Goal: Information Seeking & Learning: Learn about a topic

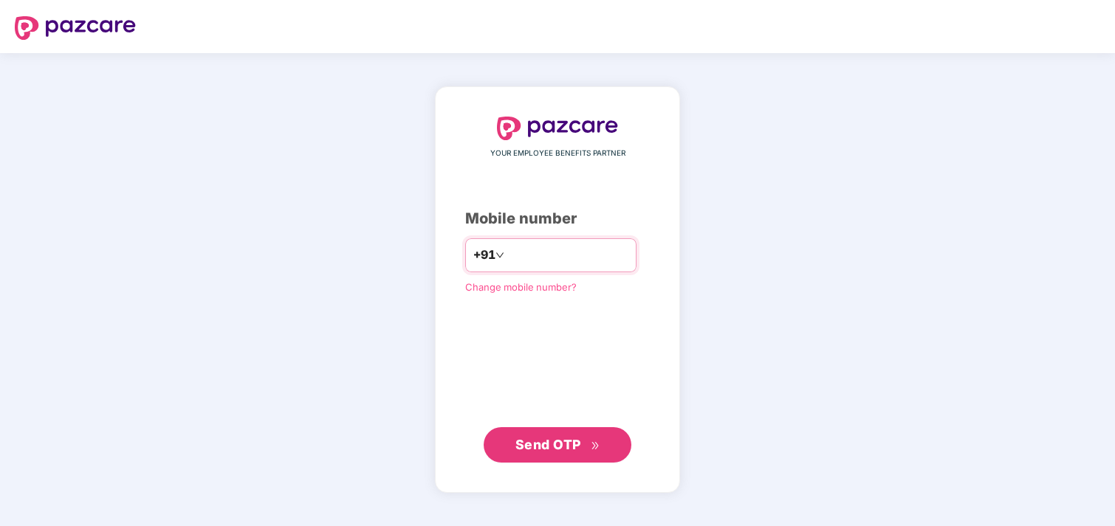
click at [523, 247] on input "number" at bounding box center [567, 256] width 121 height 24
type input "**********"
click at [544, 440] on span "Send OTP" at bounding box center [548, 445] width 66 height 16
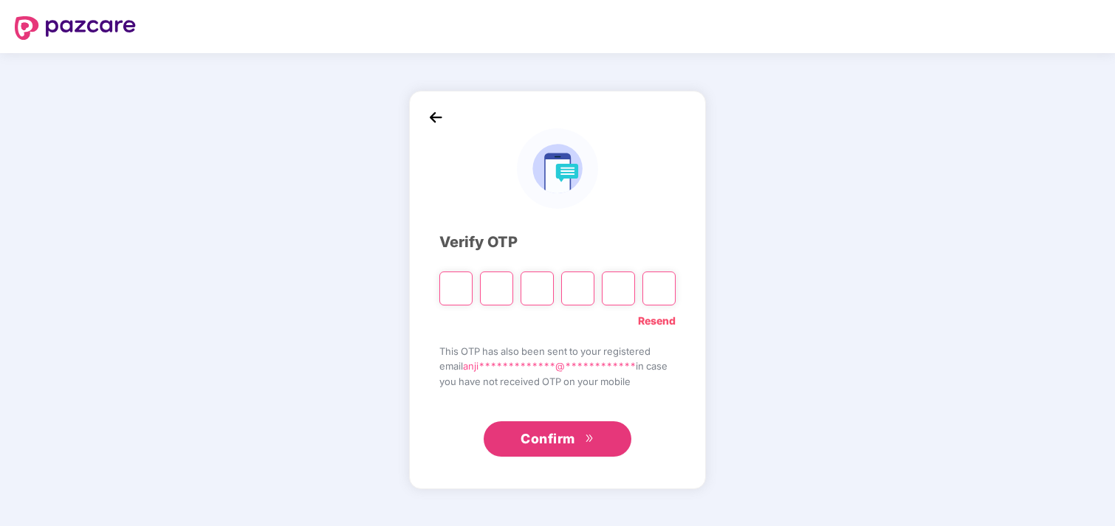
type input "*"
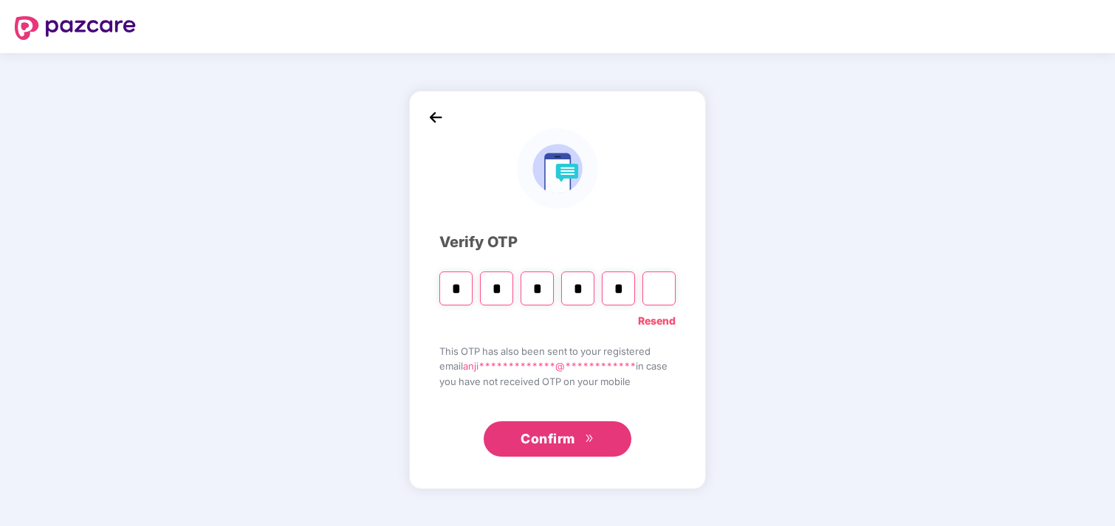
type input "*"
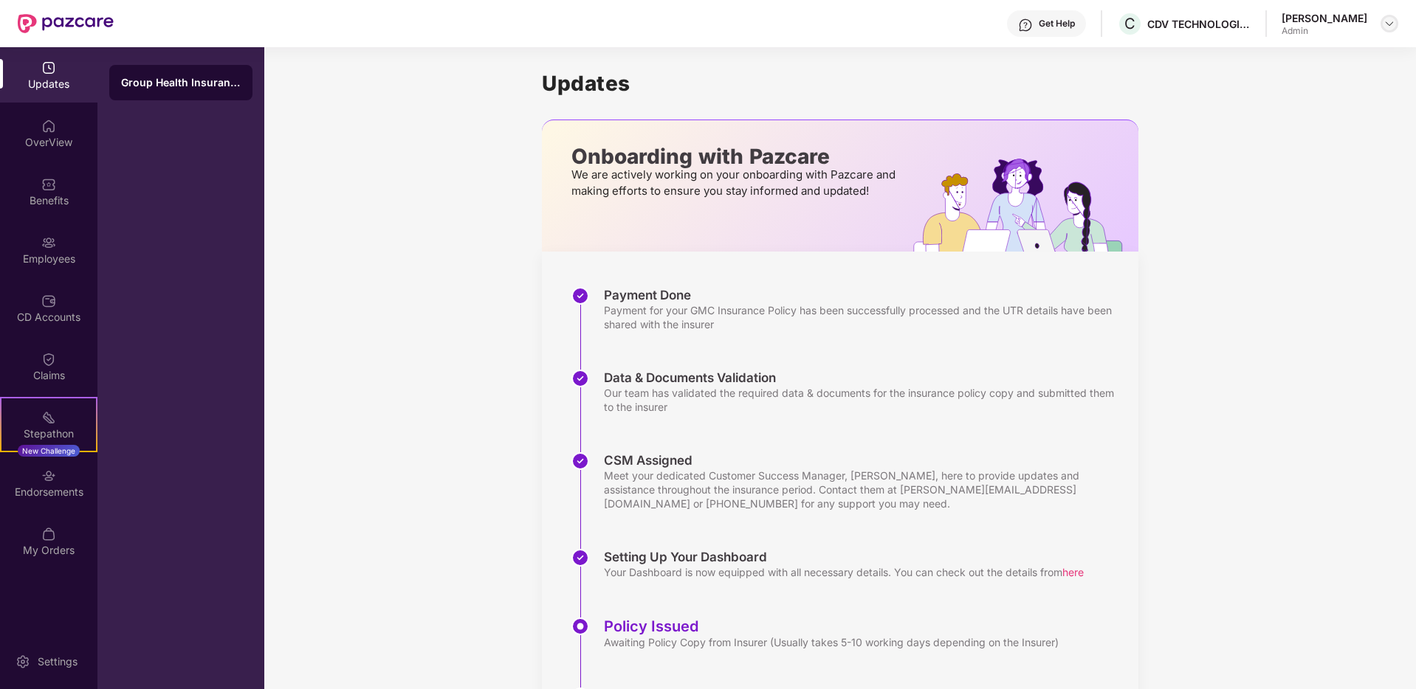
click at [1114, 26] on img at bounding box center [1389, 24] width 12 height 12
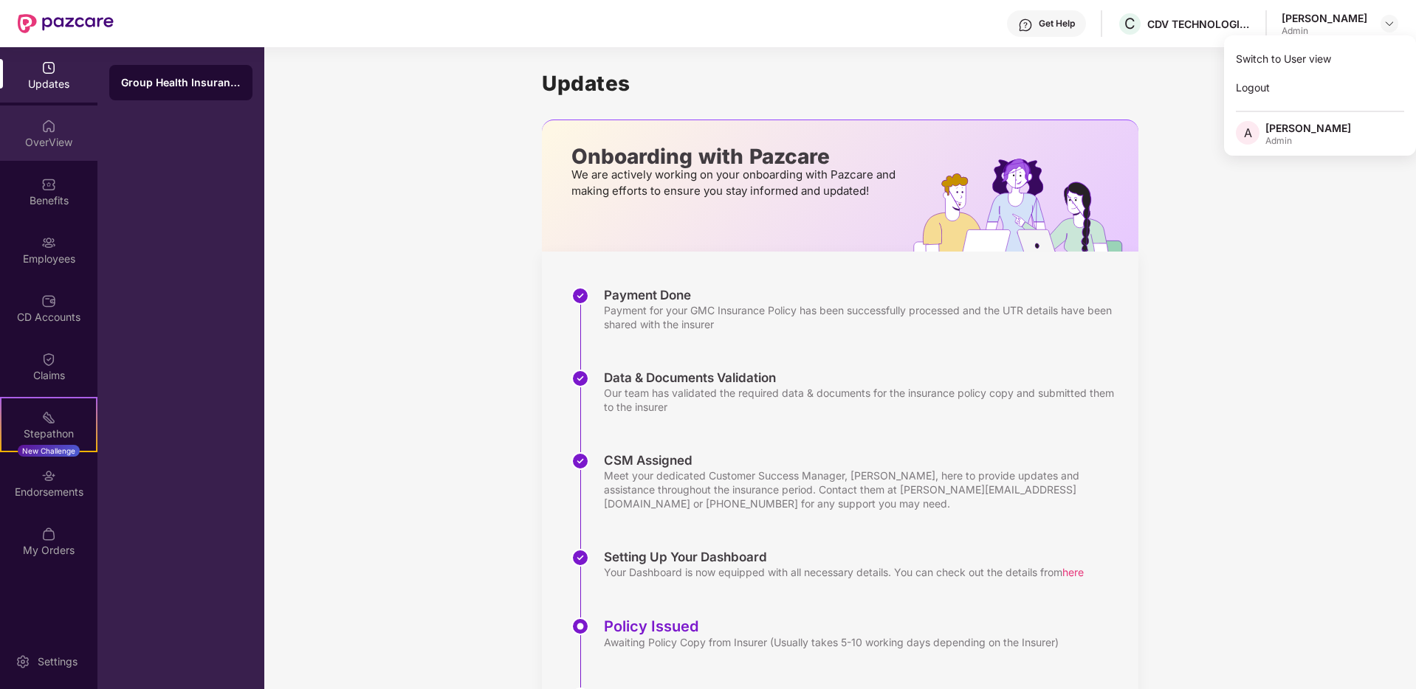
click at [44, 145] on div "OverView" at bounding box center [48, 142] width 97 height 15
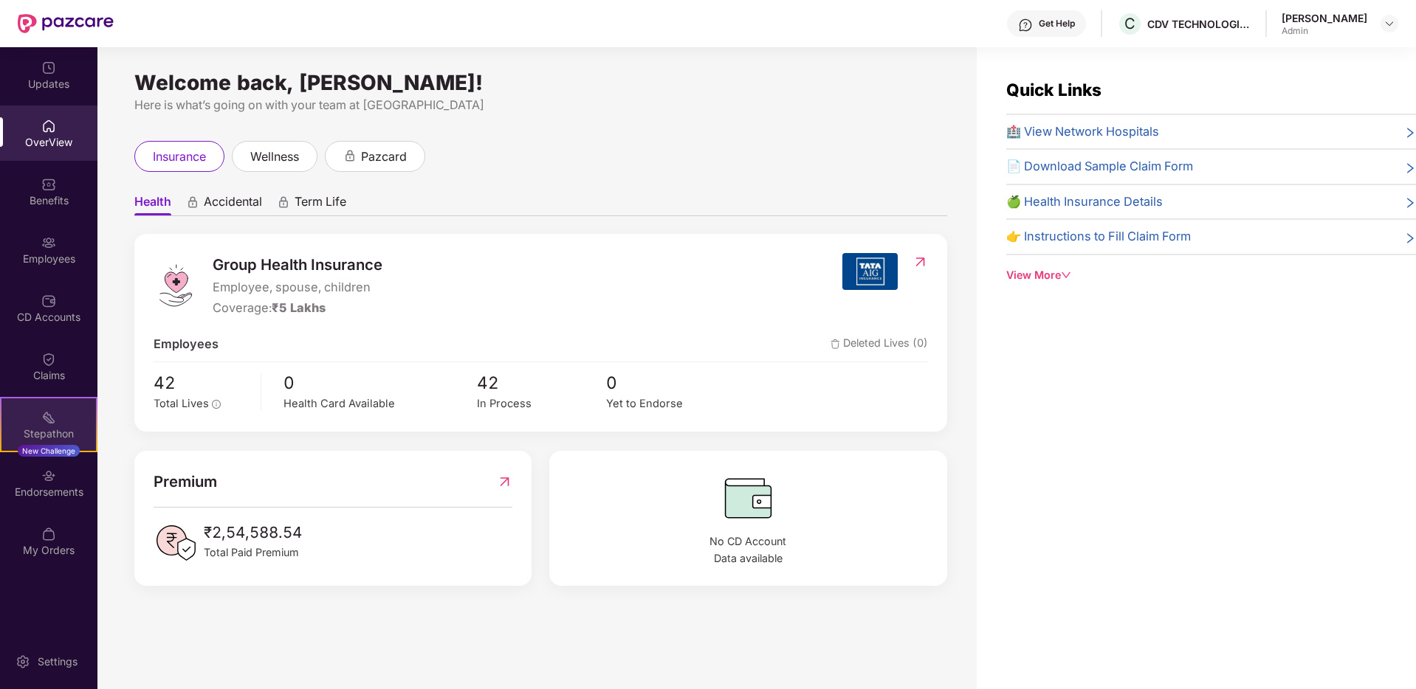
click at [38, 433] on div "Stepathon" at bounding box center [48, 434] width 94 height 15
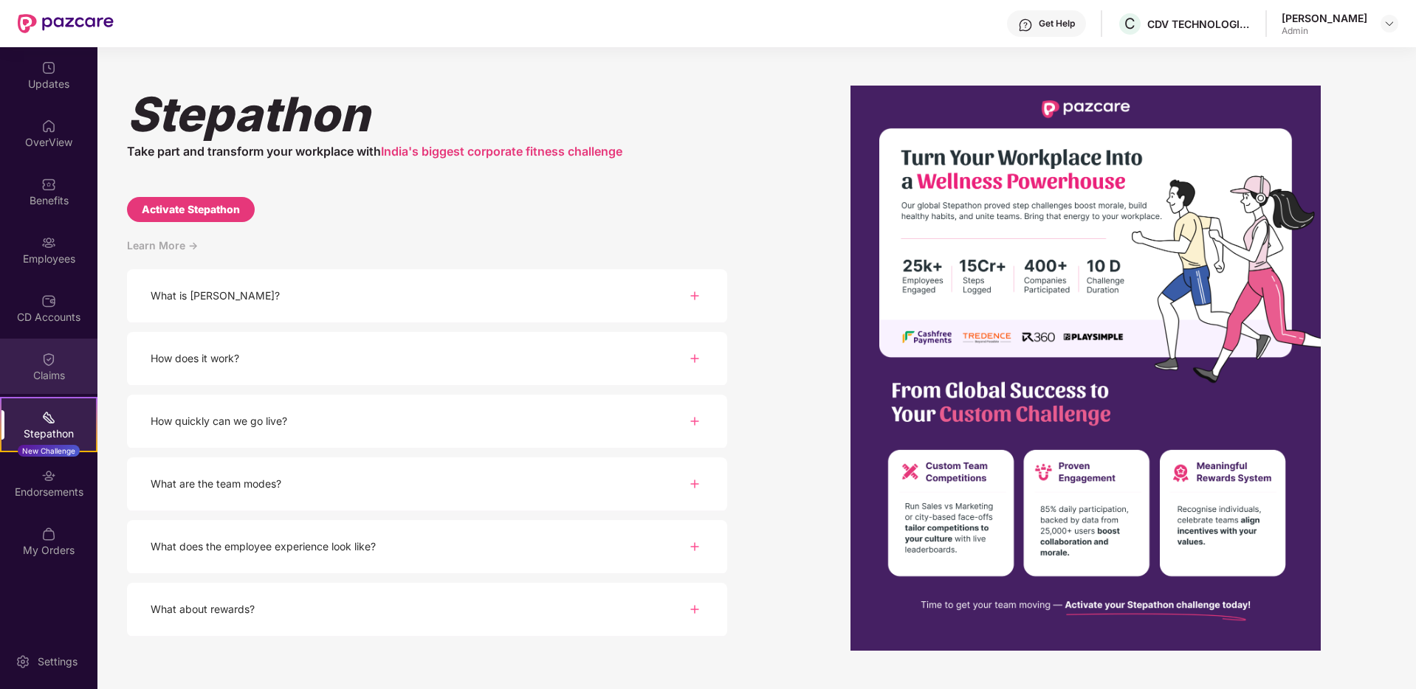
click at [44, 363] on img at bounding box center [48, 359] width 15 height 15
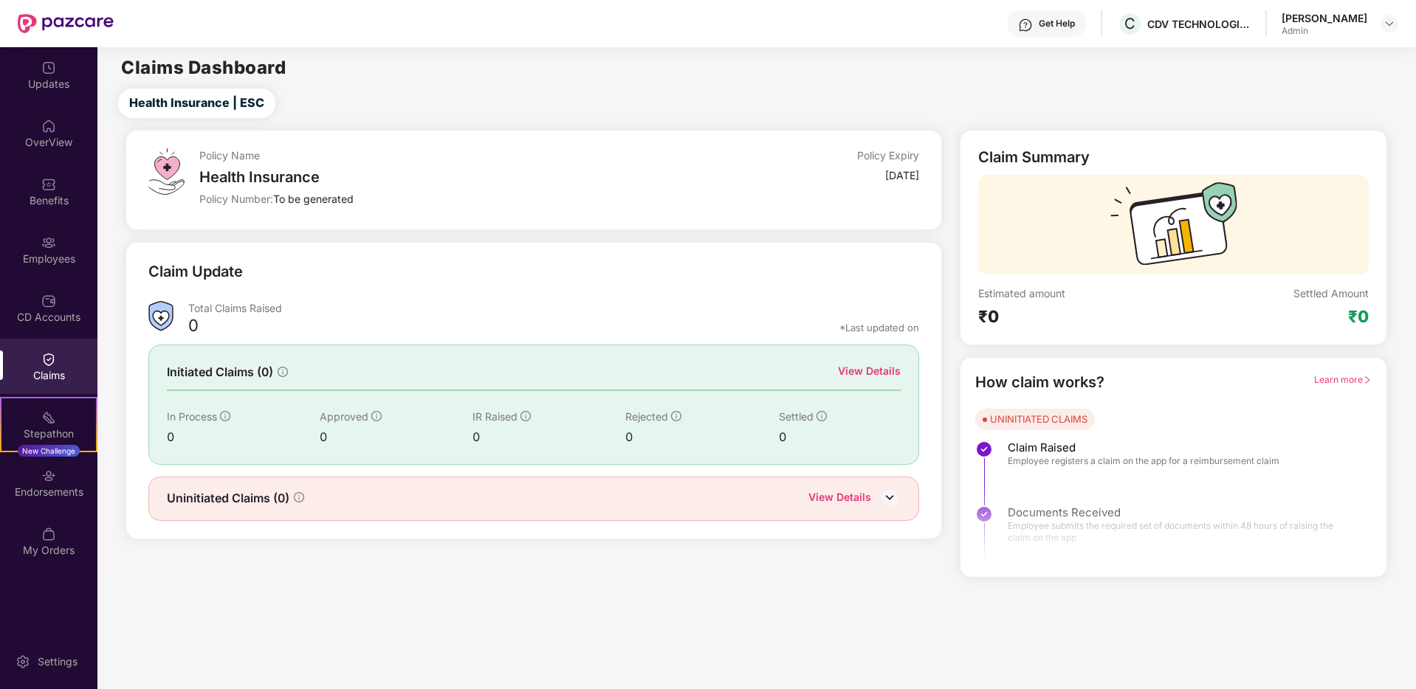
click at [49, 196] on div "Benefits" at bounding box center [48, 200] width 97 height 15
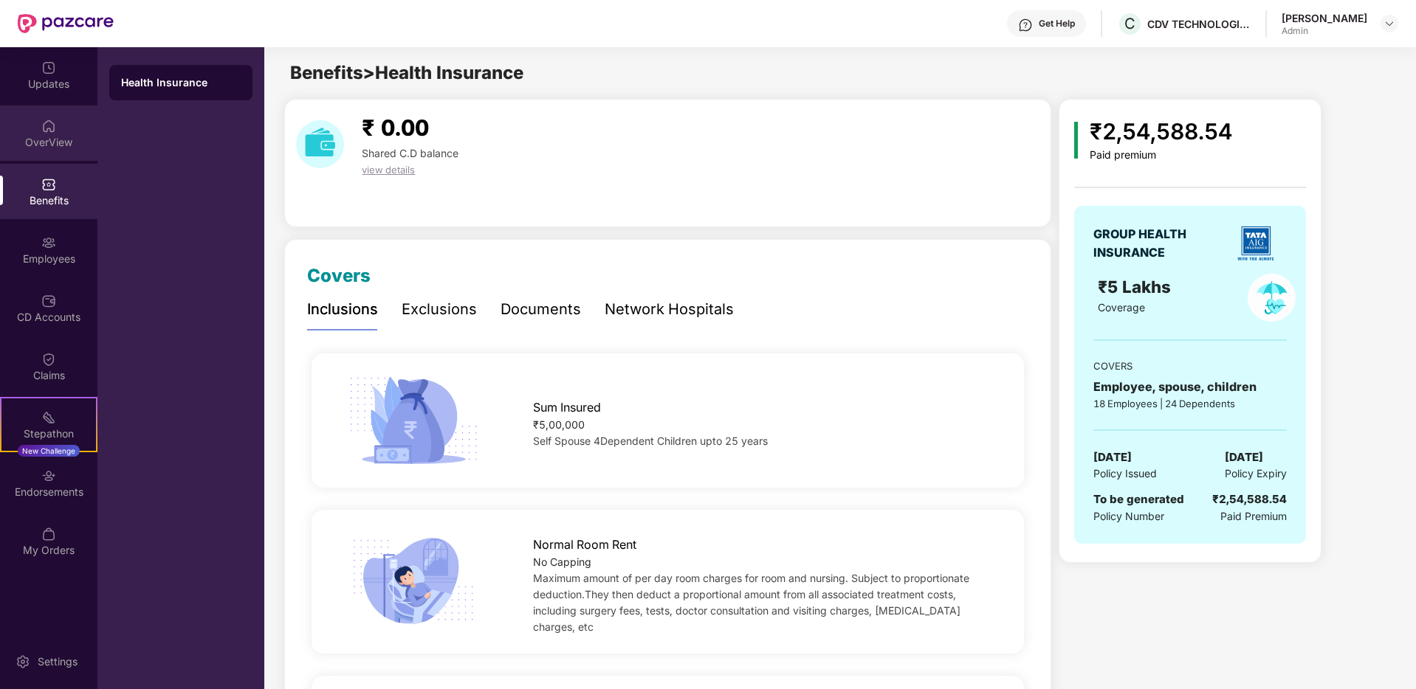
click at [66, 146] on div "OverView" at bounding box center [48, 142] width 97 height 15
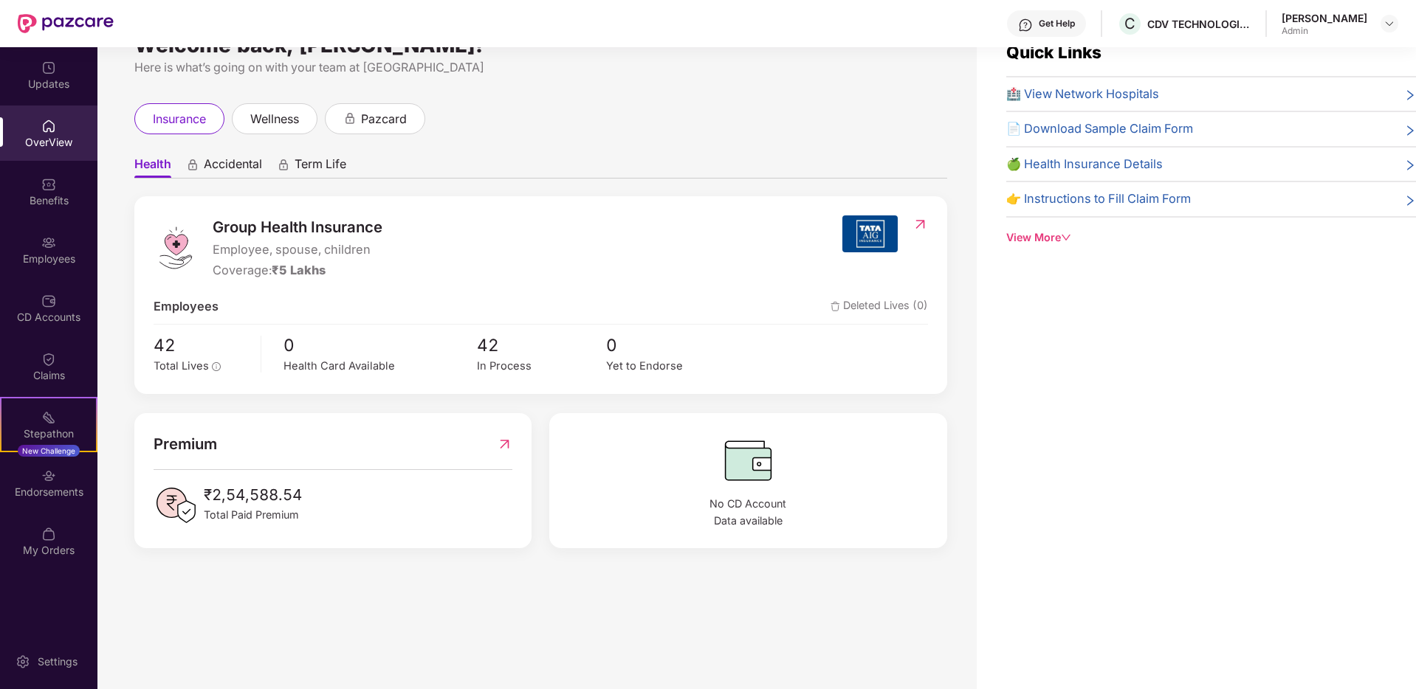
scroll to position [47, 0]
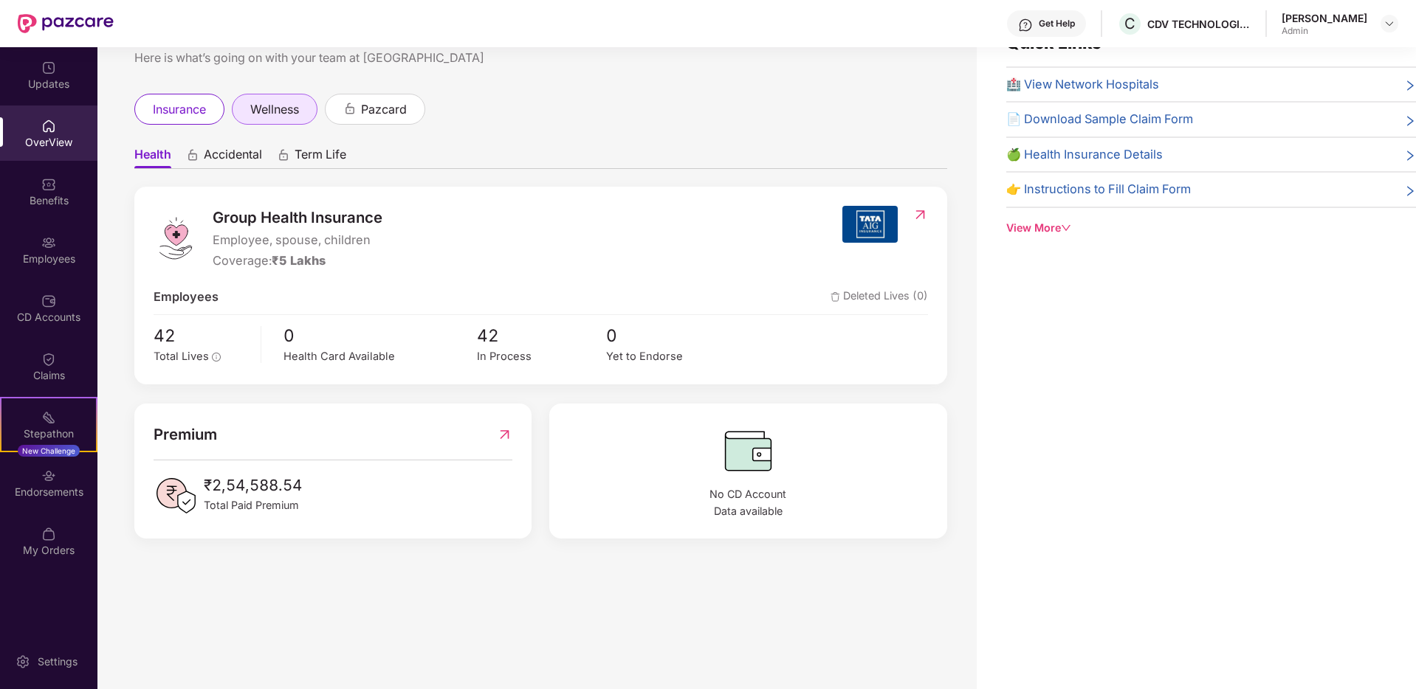
click at [277, 113] on span "wellness" at bounding box center [274, 109] width 49 height 18
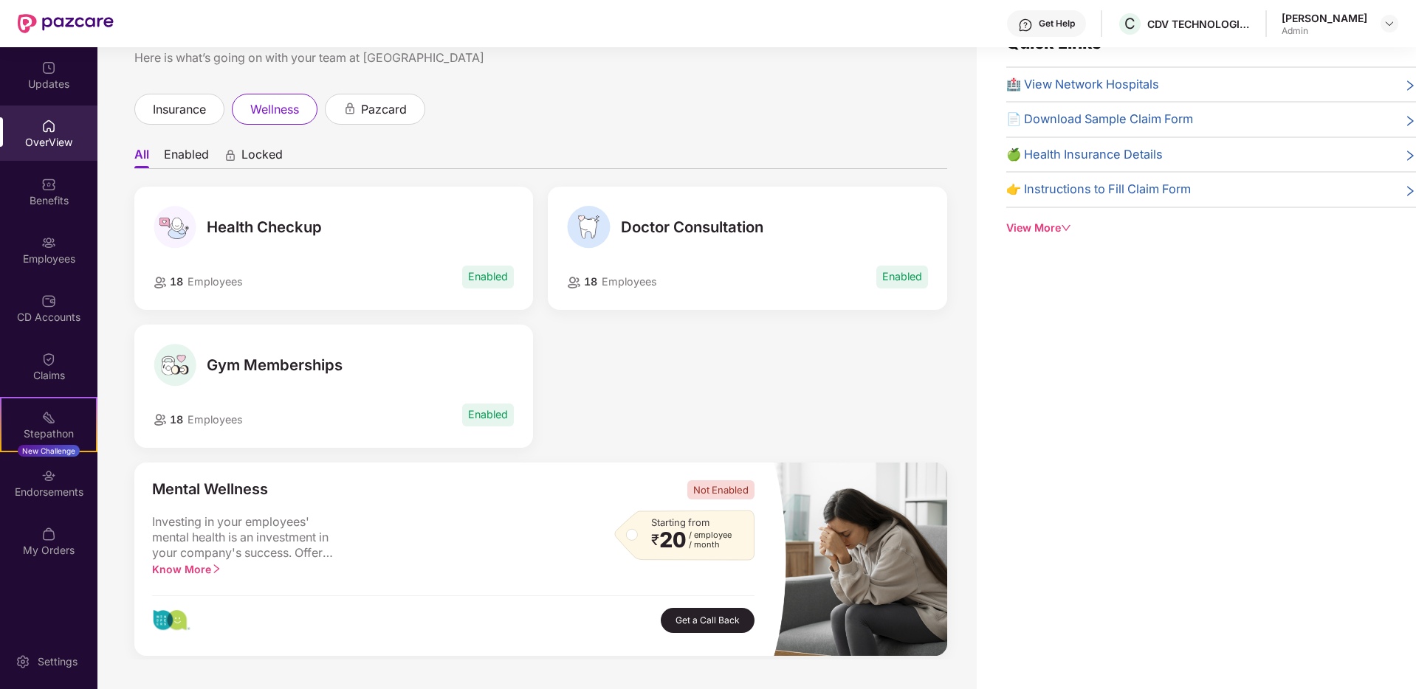
scroll to position [3, 0]
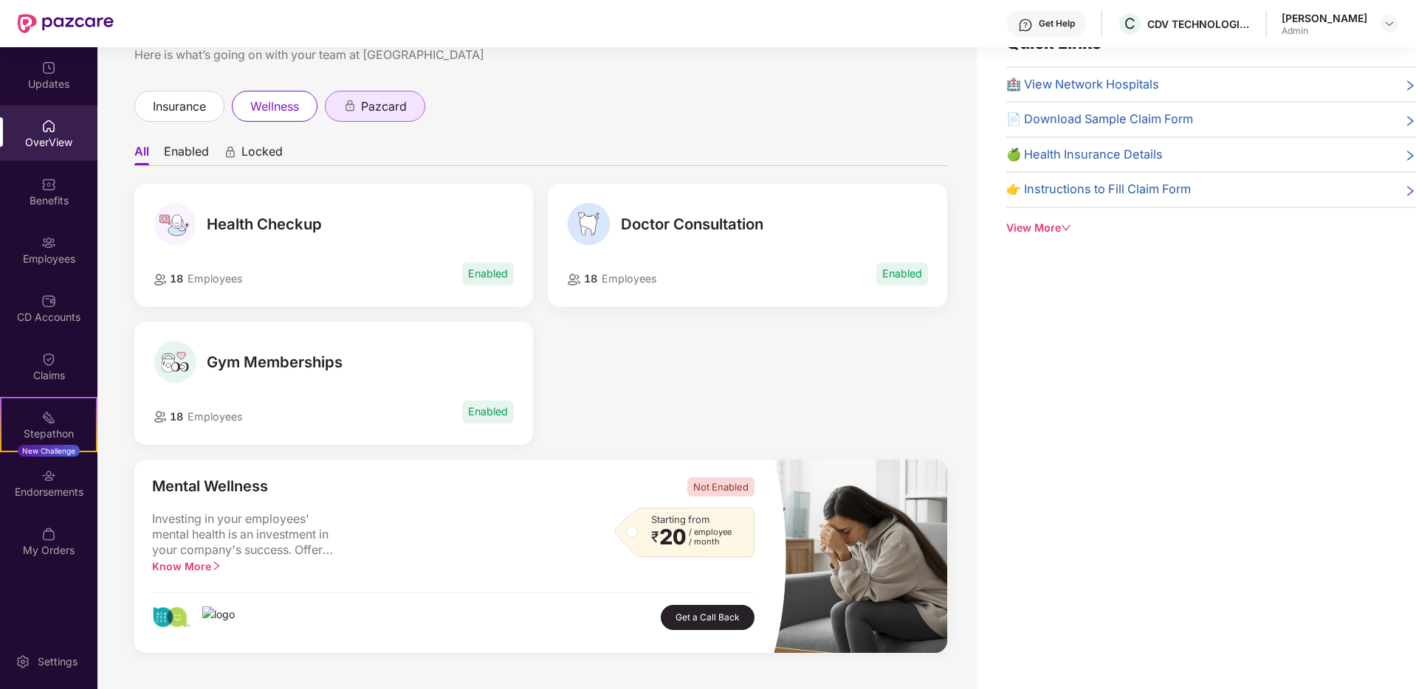
click at [384, 106] on span "pazcard" at bounding box center [384, 106] width 46 height 18
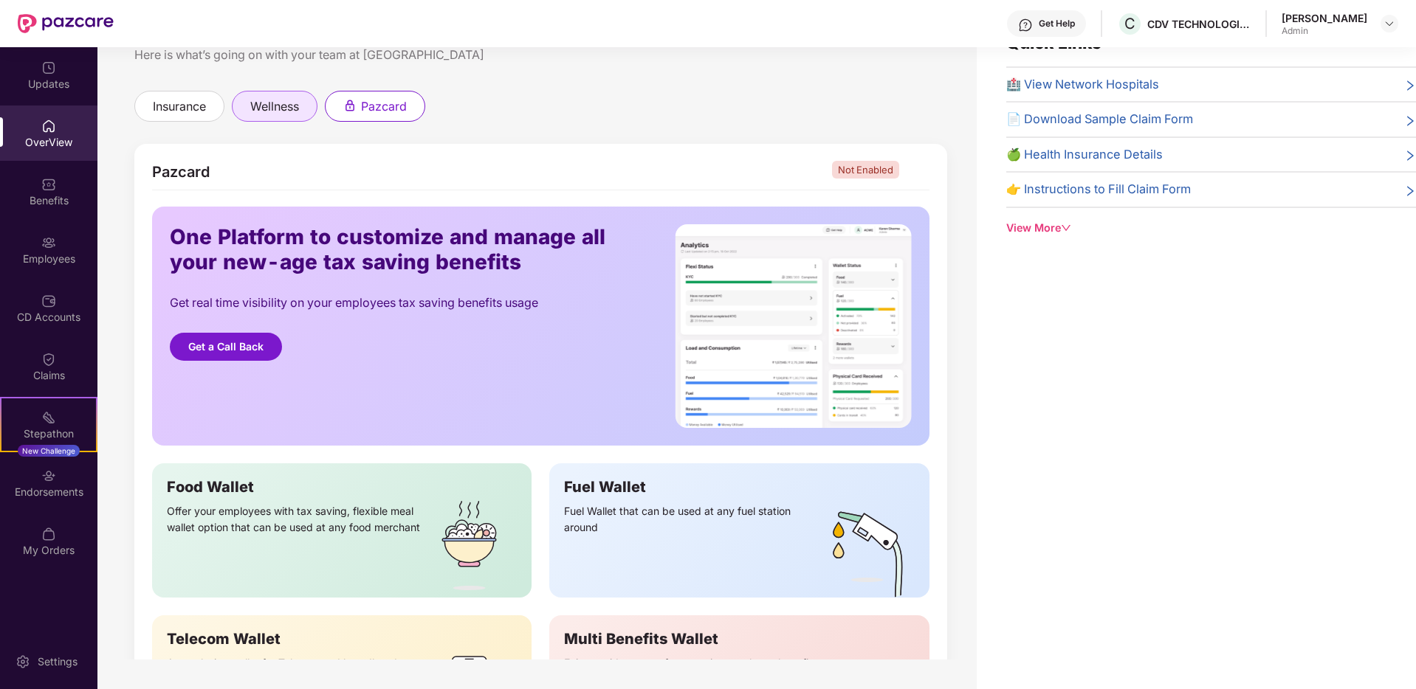
click at [266, 109] on span "wellness" at bounding box center [274, 106] width 49 height 18
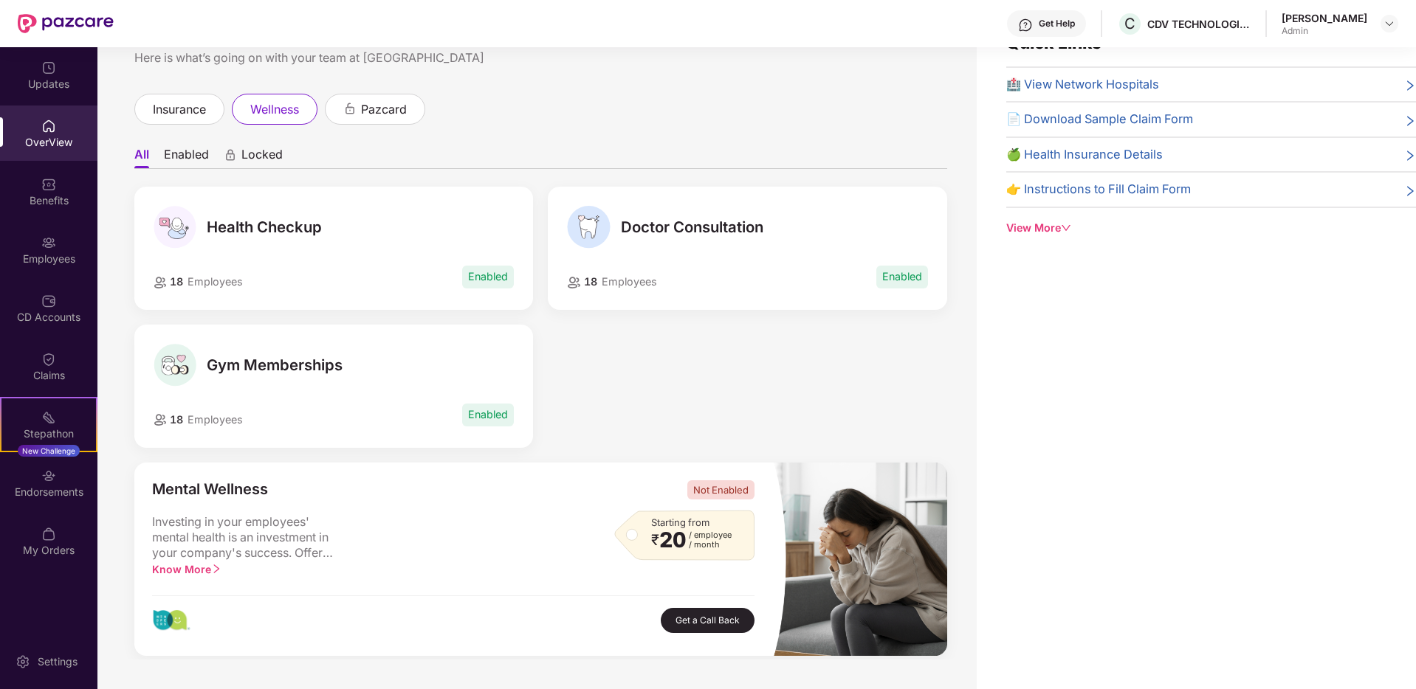
scroll to position [3, 0]
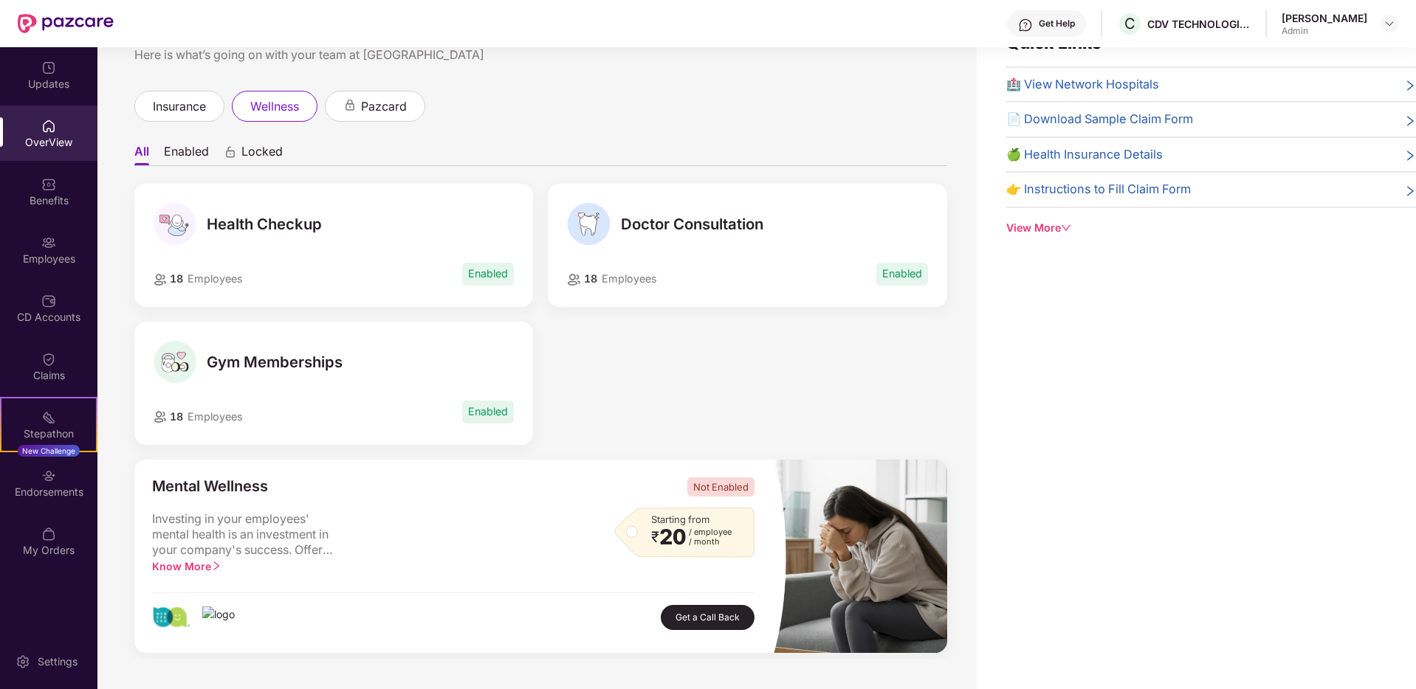
click at [284, 341] on div "Gym Memberships" at bounding box center [334, 362] width 361 height 43
drag, startPoint x: 286, startPoint y: 367, endPoint x: 347, endPoint y: 382, distance: 63.0
click at [286, 367] on span "Gym Memberships" at bounding box center [275, 363] width 136 height 18
click at [485, 413] on span "Enabled" at bounding box center [488, 412] width 52 height 22
click at [295, 245] on div "Health Checkup" at bounding box center [334, 224] width 361 height 43
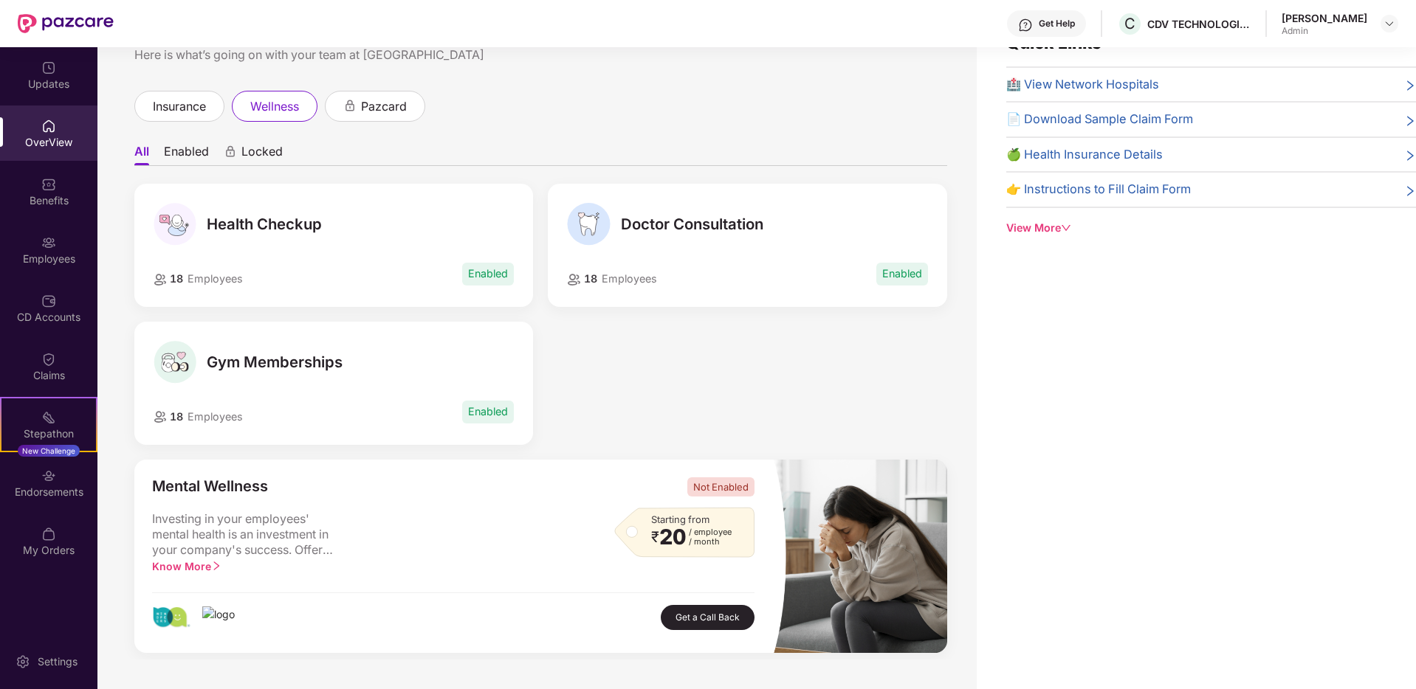
click at [690, 247] on div "Doctor Consultation 18 Employees Enabled" at bounding box center [747, 245] width 399 height 123
click at [893, 278] on span "Enabled" at bounding box center [902, 274] width 52 height 22
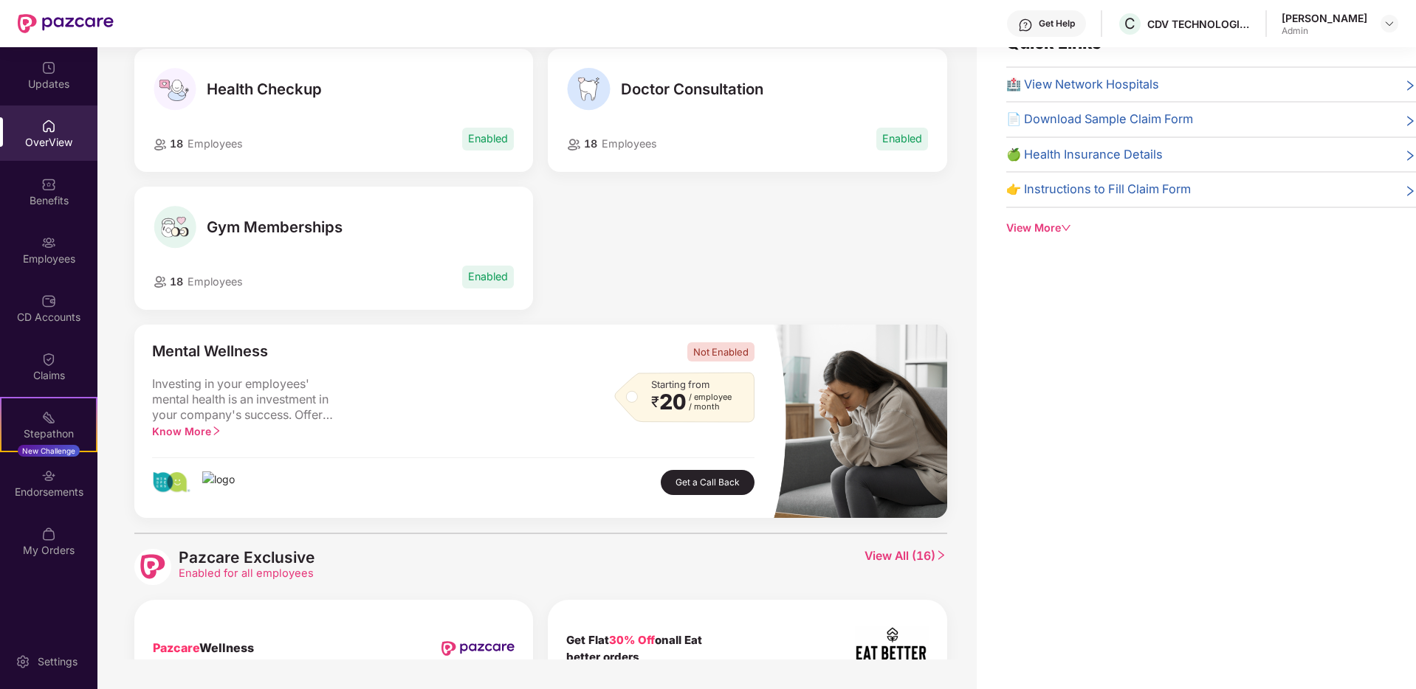
scroll to position [0, 0]
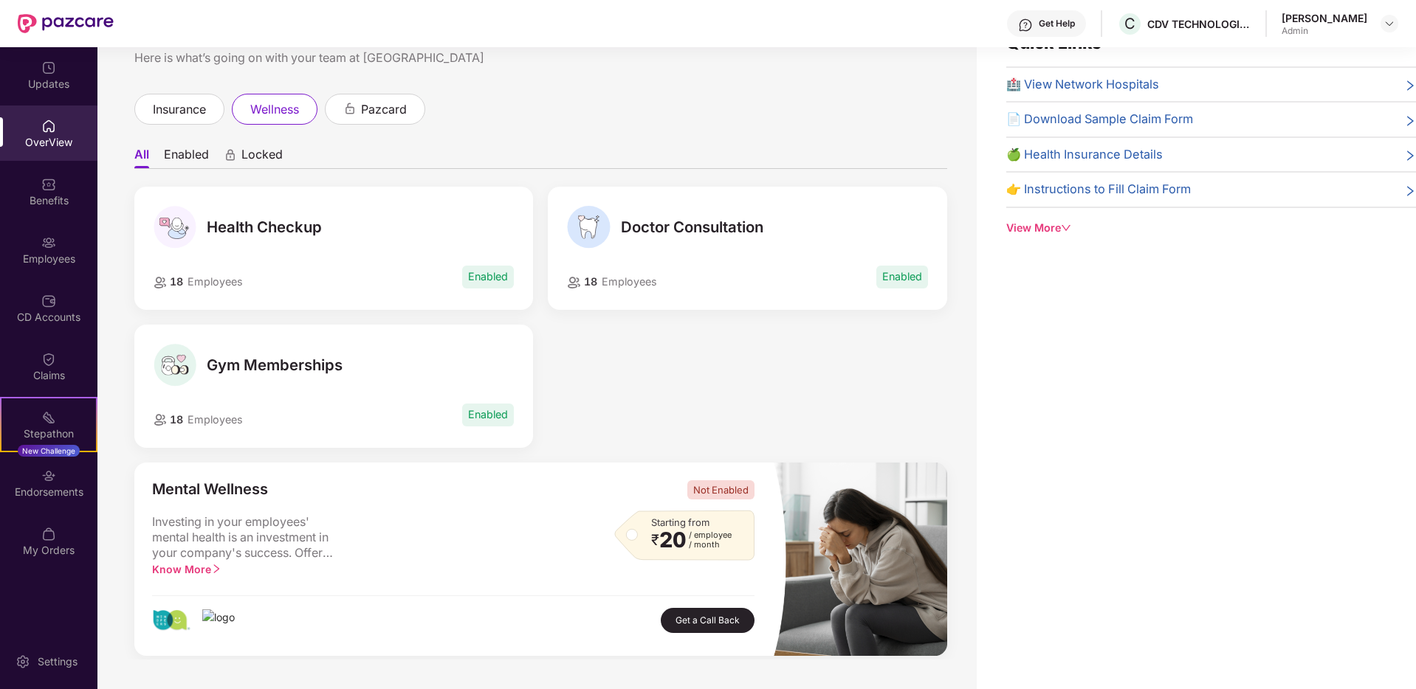
click at [254, 372] on span "Gym Memberships" at bounding box center [275, 366] width 136 height 18
click at [421, 378] on div "Gym Memberships" at bounding box center [334, 365] width 361 height 43
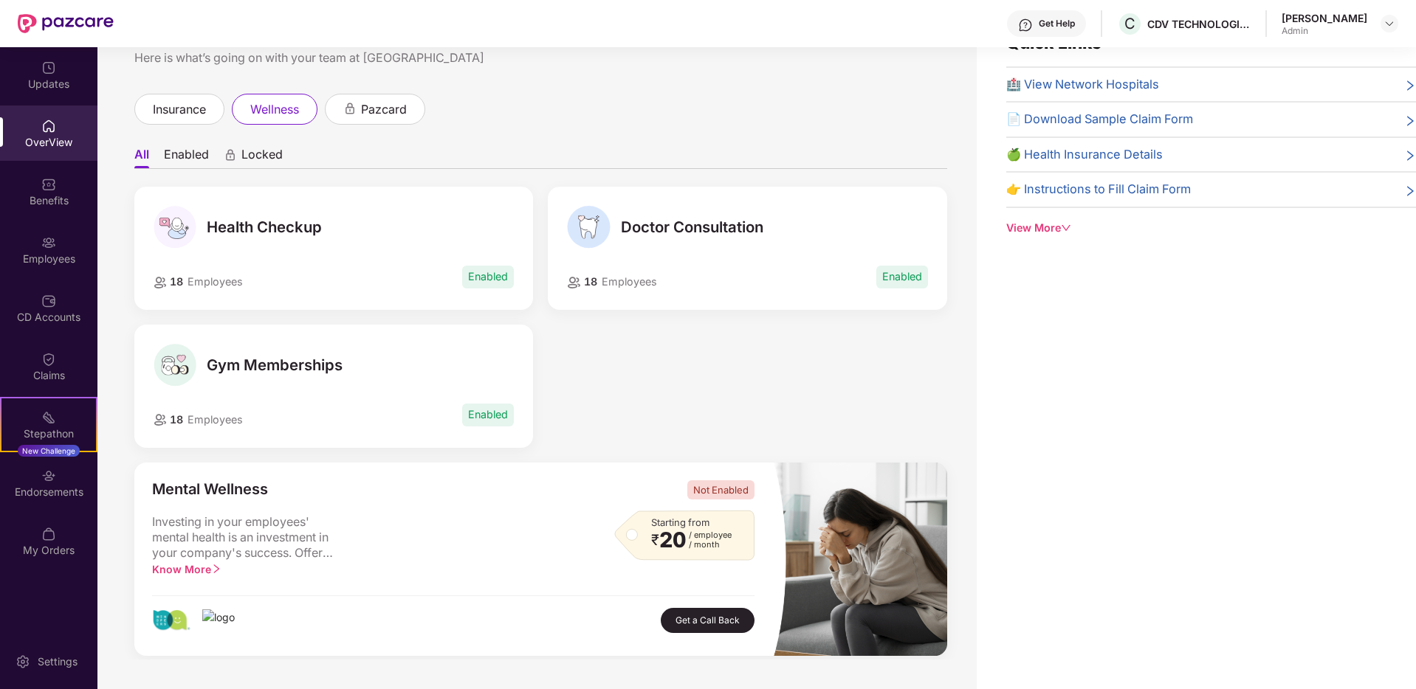
click at [179, 155] on li "Enabled" at bounding box center [186, 157] width 45 height 21
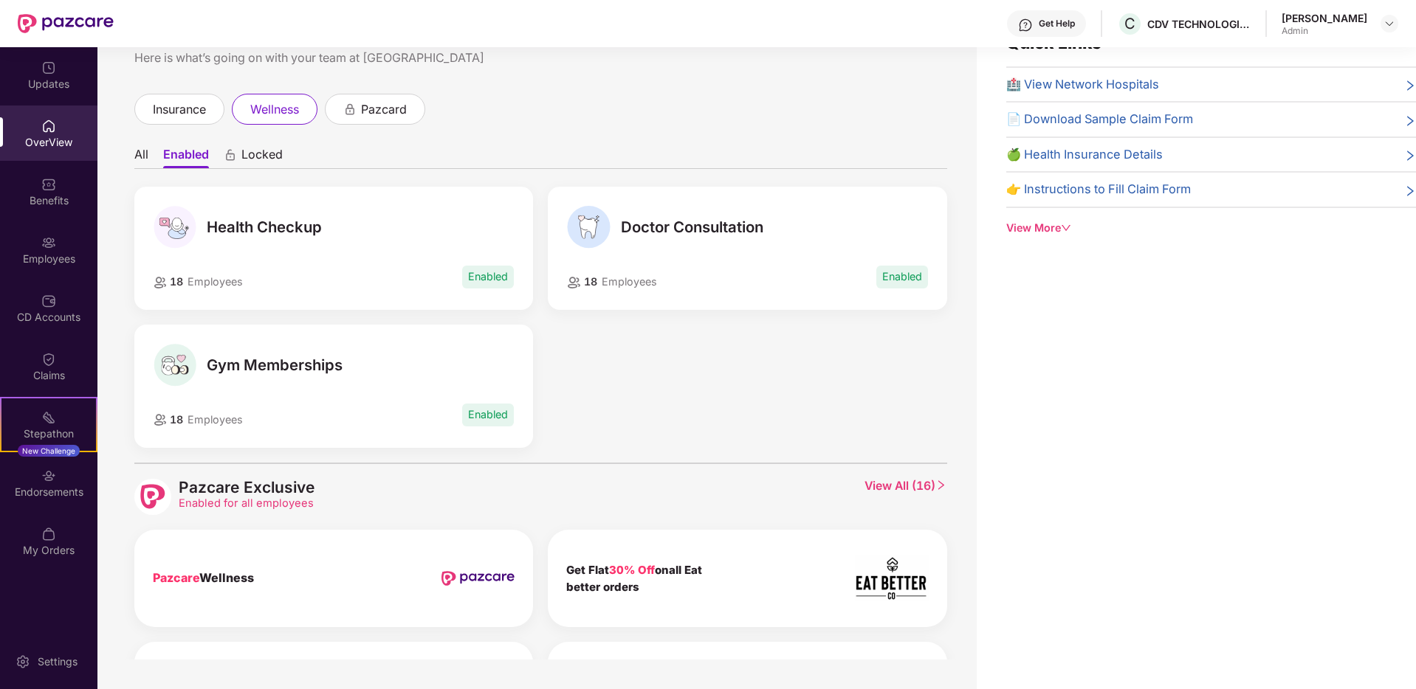
click at [488, 412] on span "Enabled" at bounding box center [488, 415] width 52 height 22
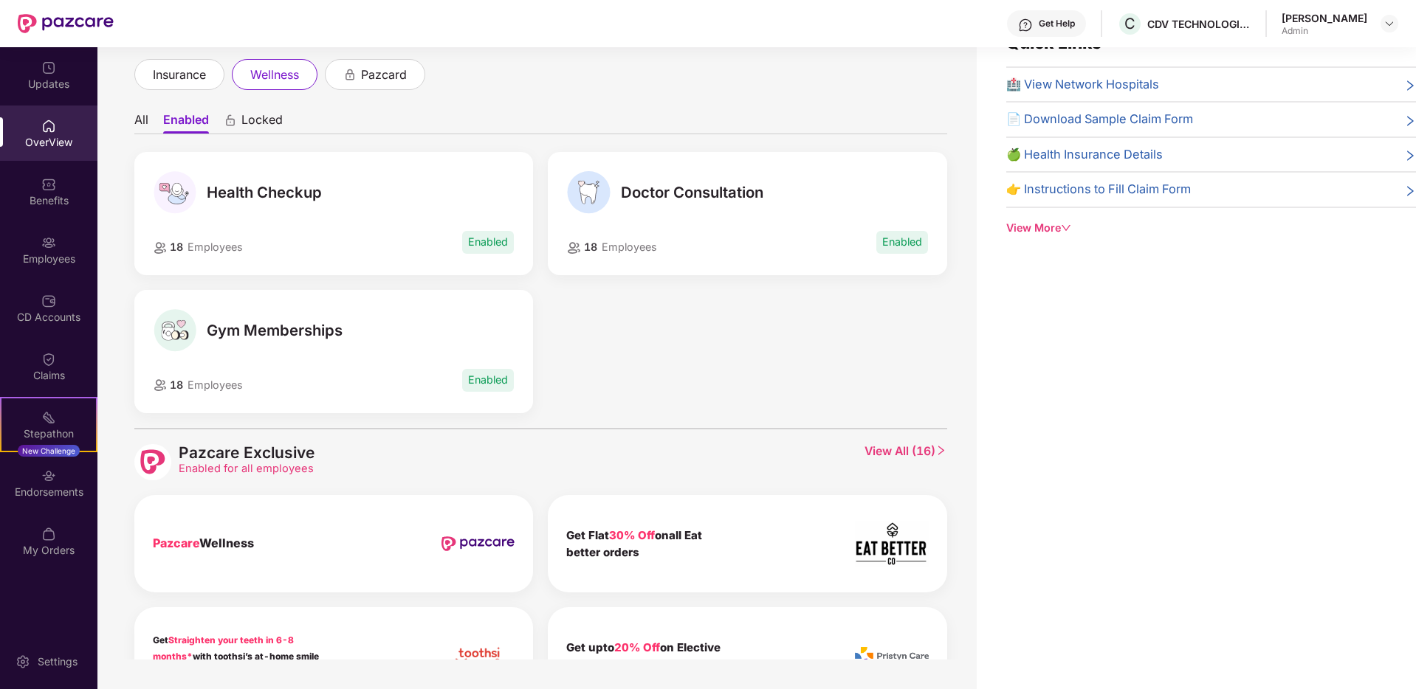
scroll to position [32, 0]
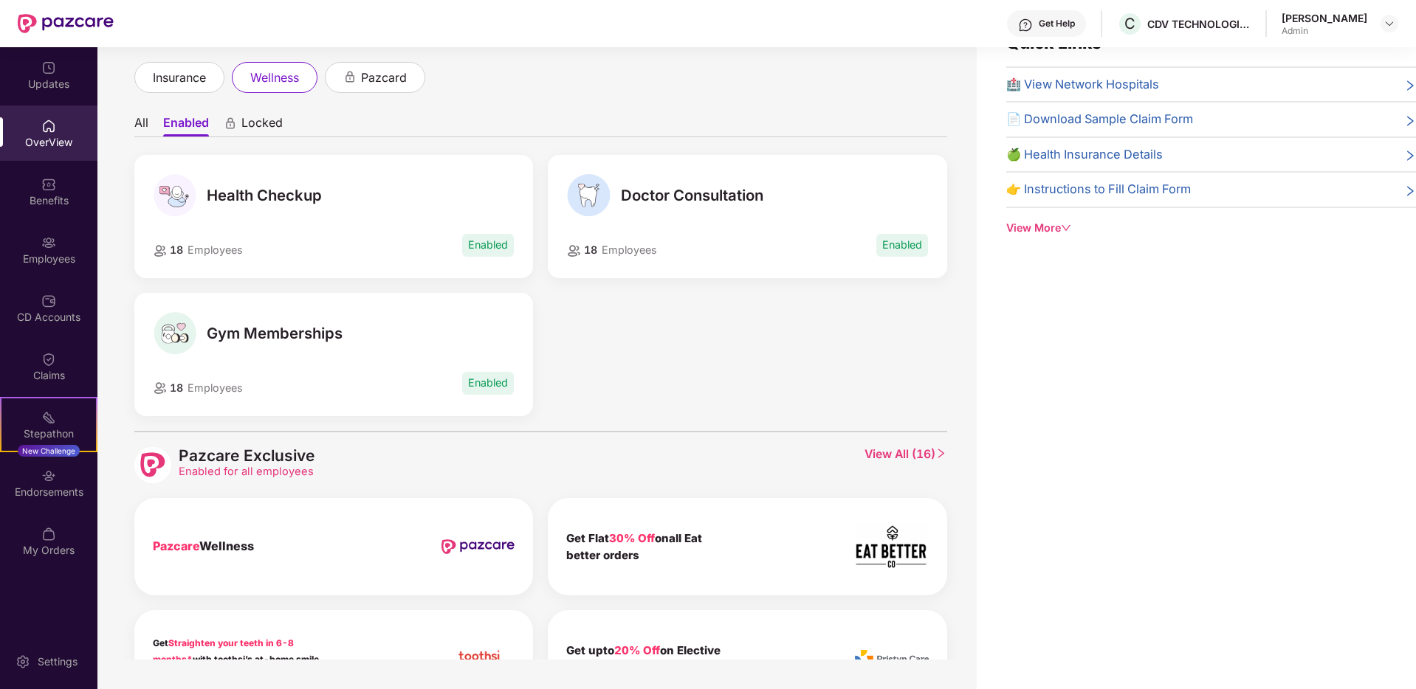
click at [475, 390] on span "Enabled" at bounding box center [488, 383] width 52 height 22
click at [137, 118] on li "All" at bounding box center [141, 125] width 14 height 21
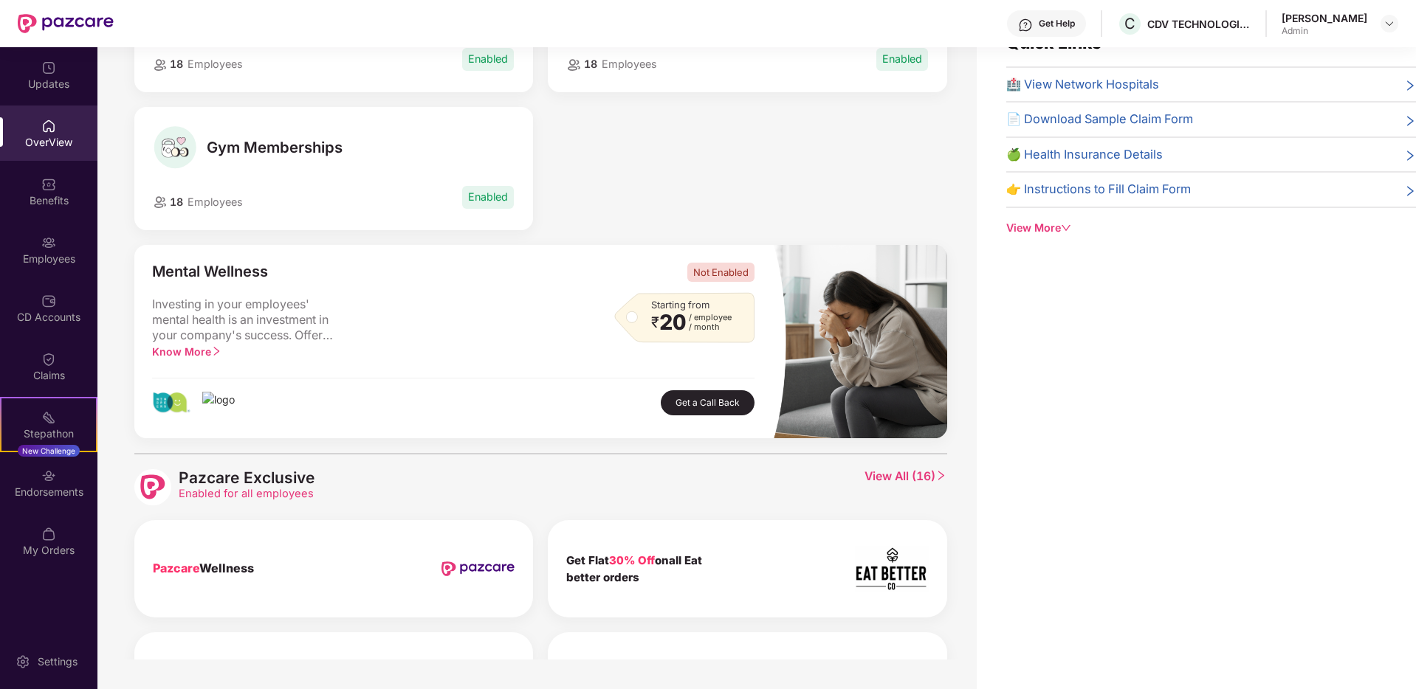
scroll to position [0, 0]
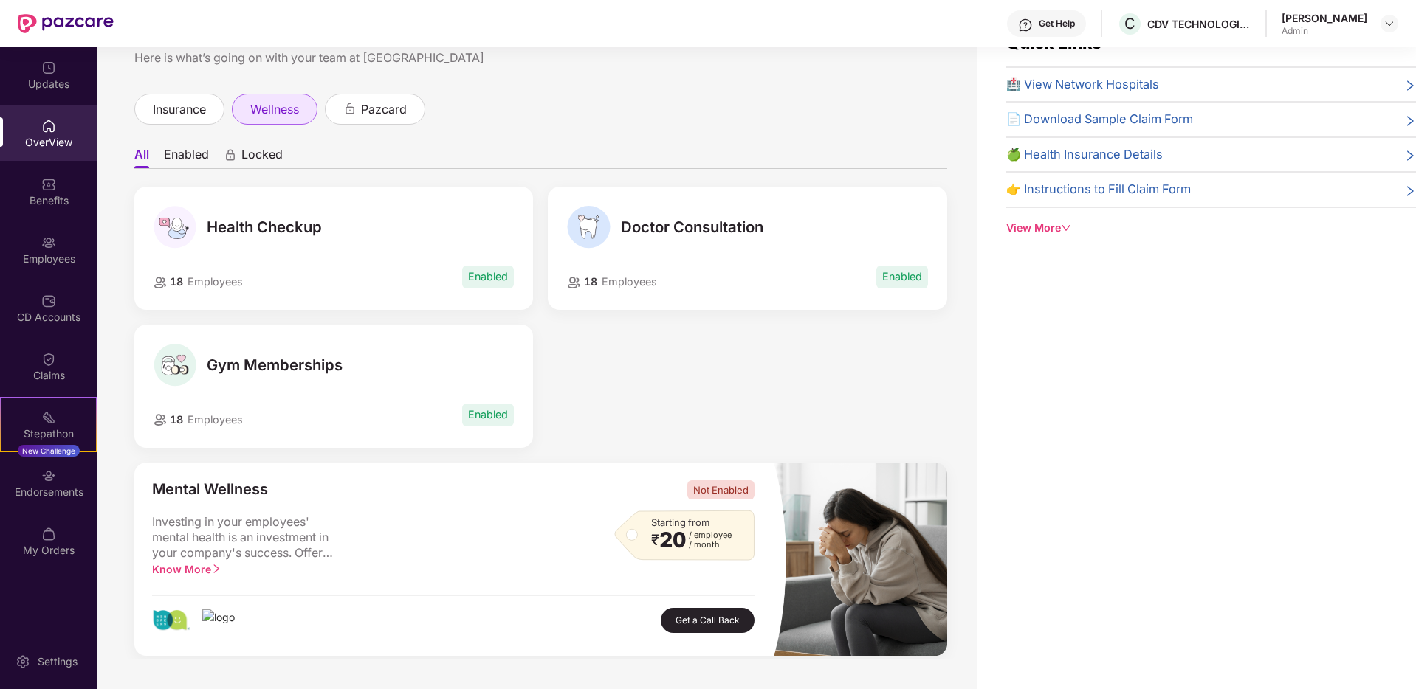
click at [277, 109] on span "wellness" at bounding box center [274, 109] width 49 height 18
click at [190, 115] on span "insurance" at bounding box center [179, 109] width 53 height 18
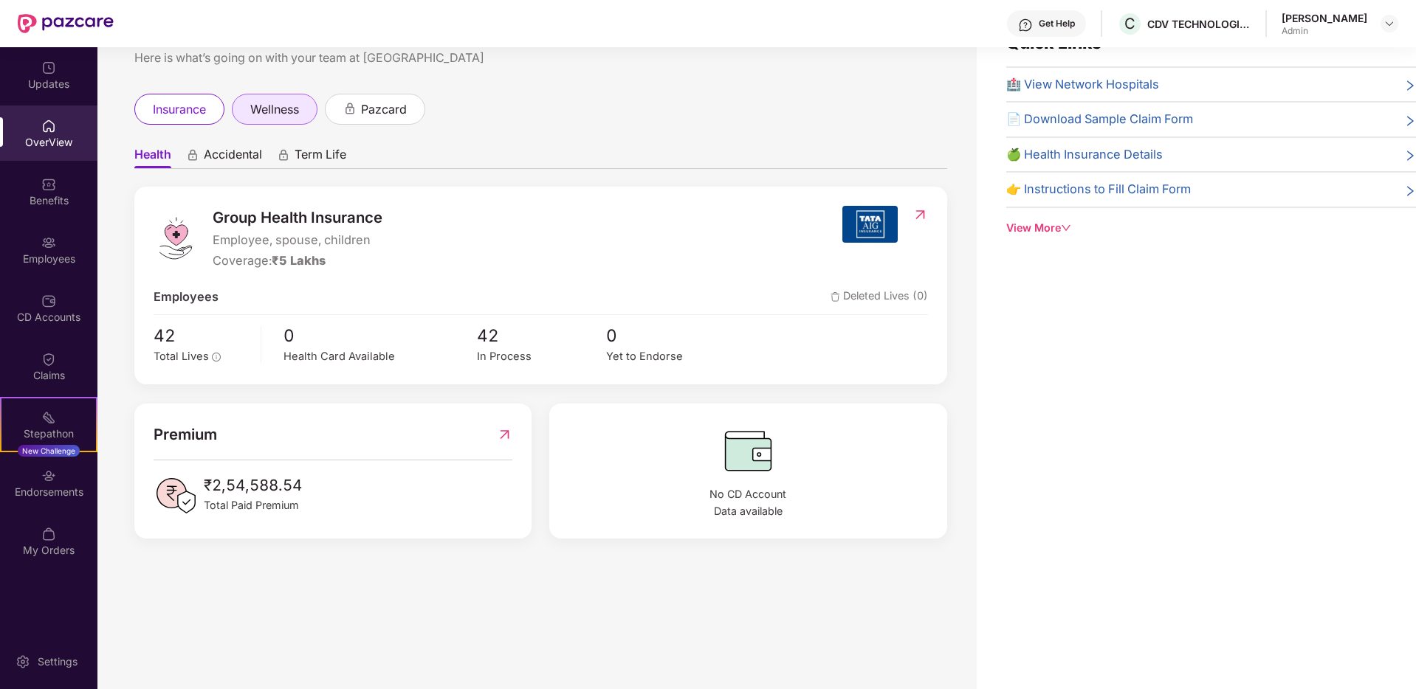
click at [261, 116] on span "wellness" at bounding box center [274, 109] width 49 height 18
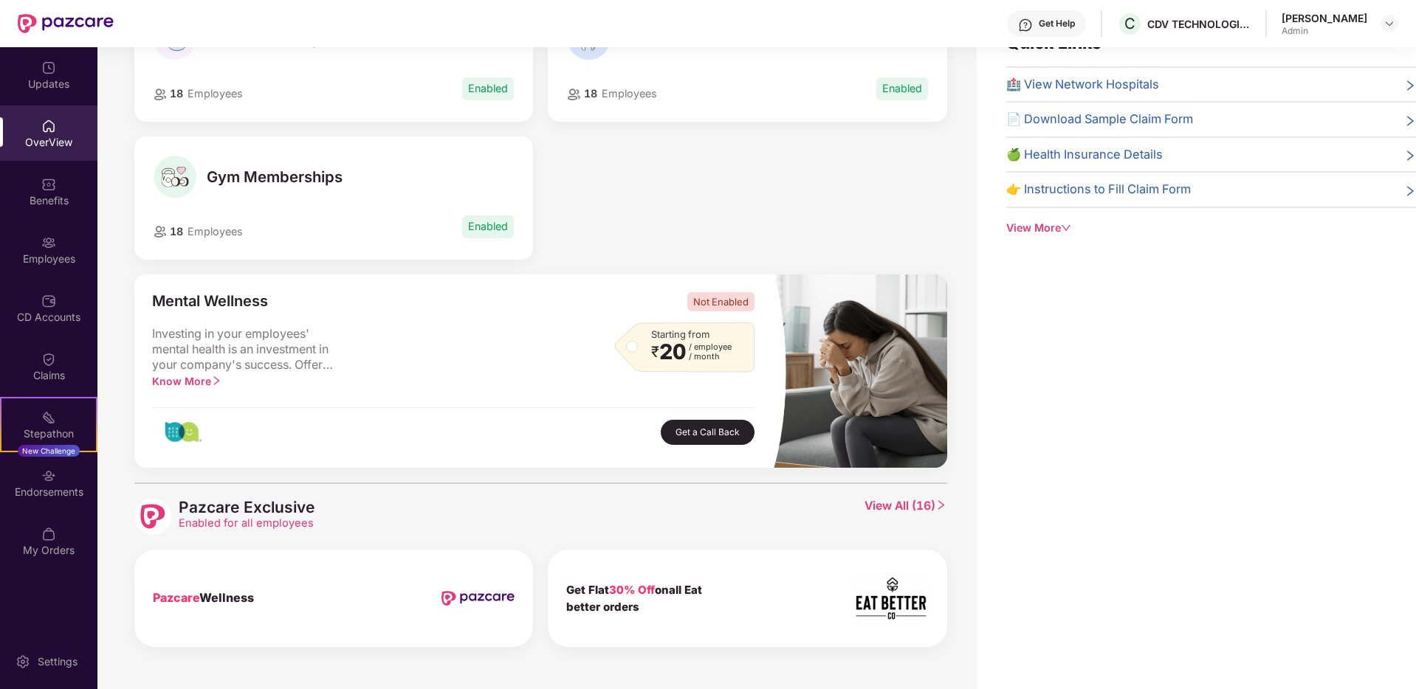
scroll to position [459, 0]
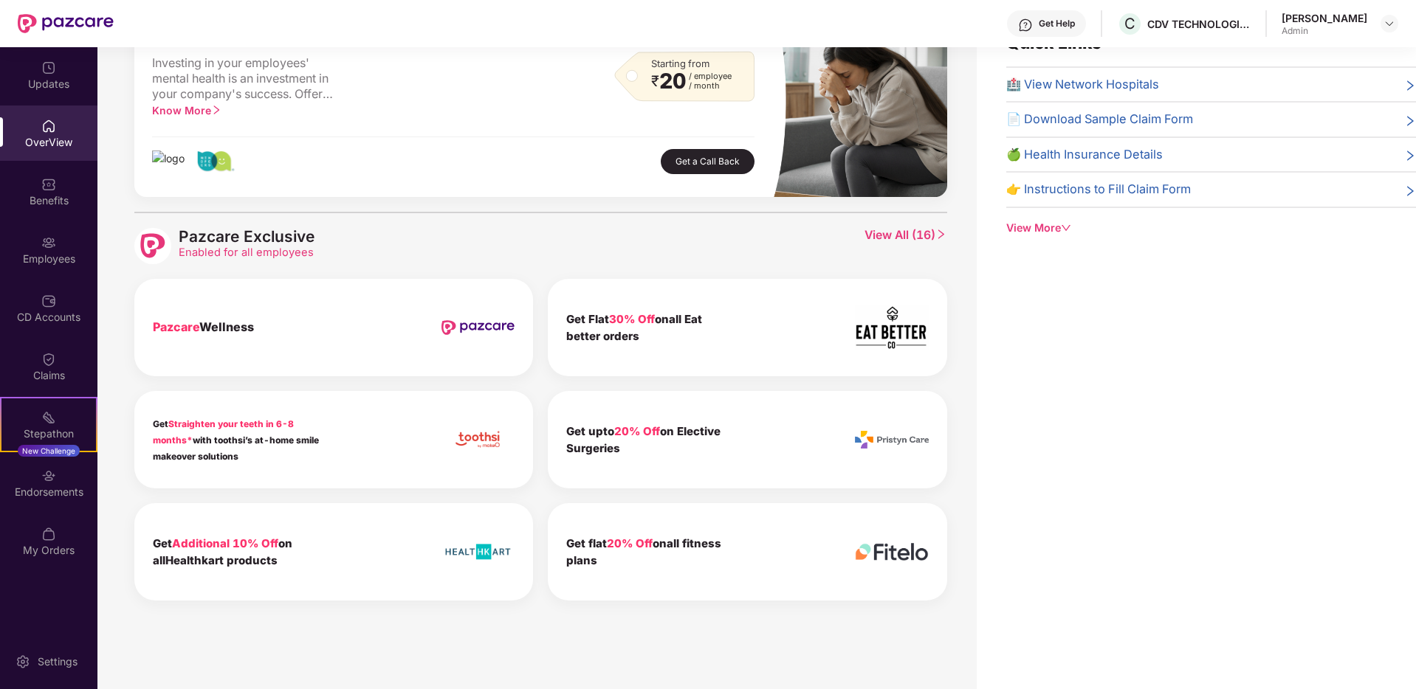
click at [330, 250] on div "Pazcare Exclusive Enabled for all employees View All ( 16 )" at bounding box center [540, 246] width 813 height 37
click at [251, 331] on b "Pazcare Wellness" at bounding box center [203, 327] width 101 height 15
click at [593, 326] on div "Get Flat 30% Off onall Eat better orders" at bounding box center [649, 328] width 167 height 35
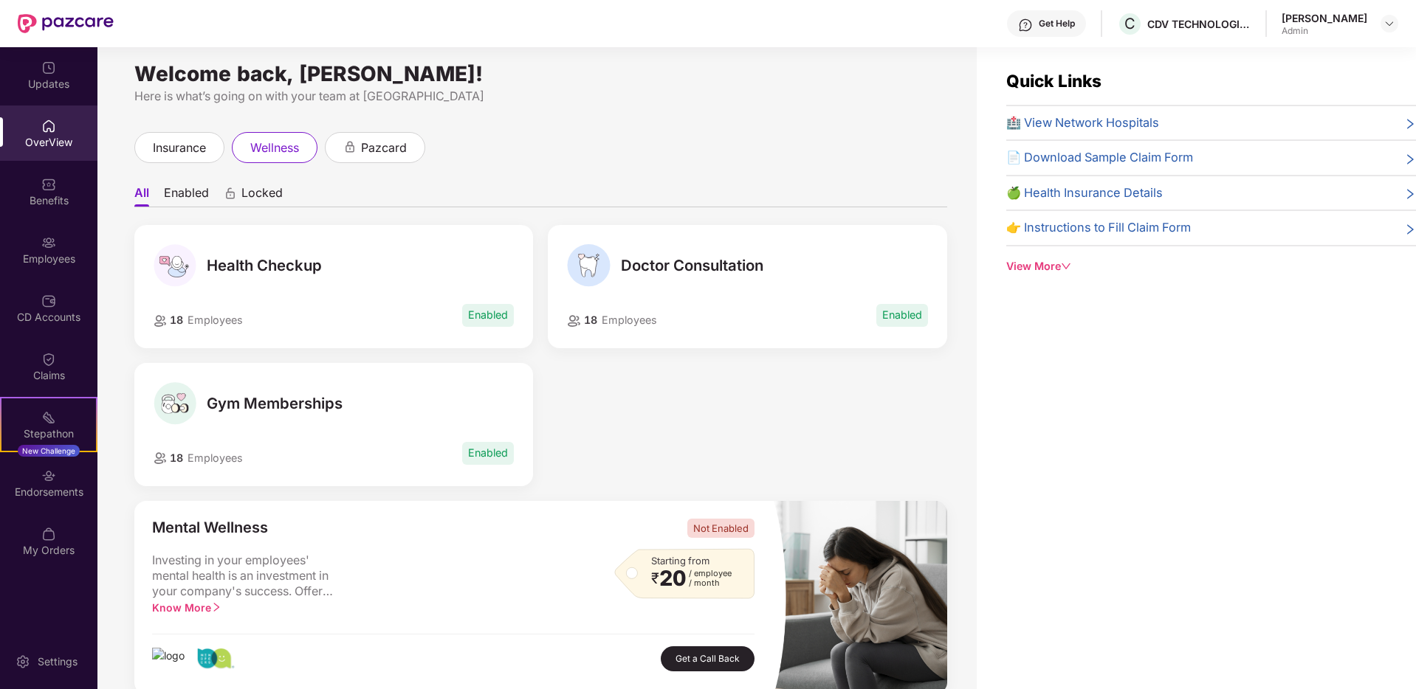
scroll to position [0, 0]
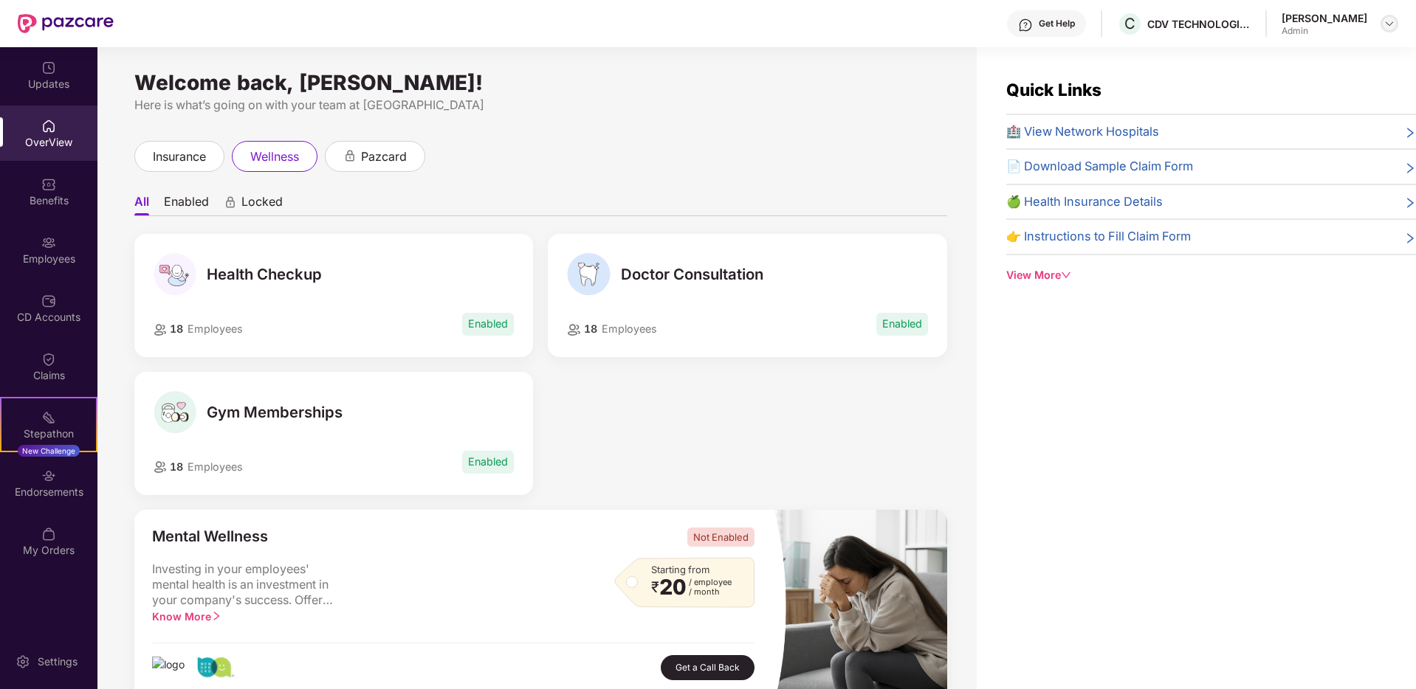
click at [1114, 27] on img at bounding box center [1389, 24] width 12 height 12
click at [1114, 55] on div "Switch to User view" at bounding box center [1320, 58] width 192 height 29
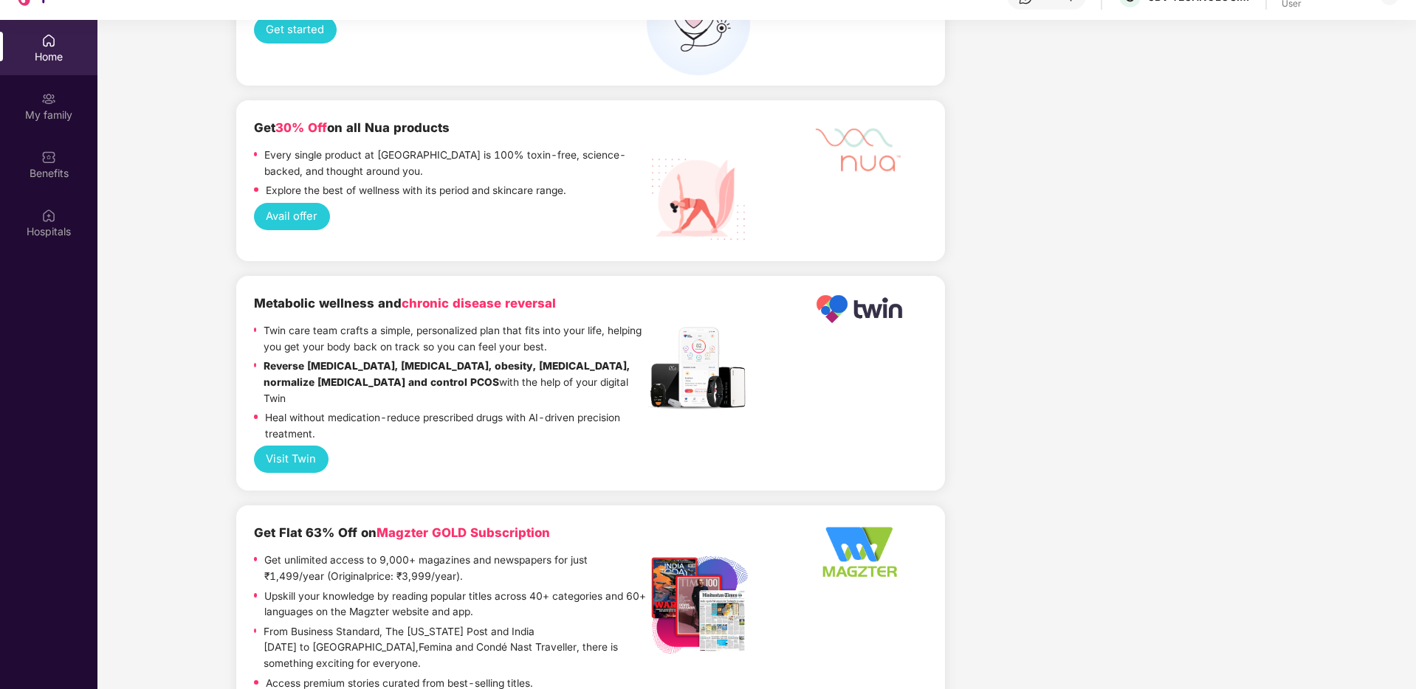
scroll to position [83, 0]
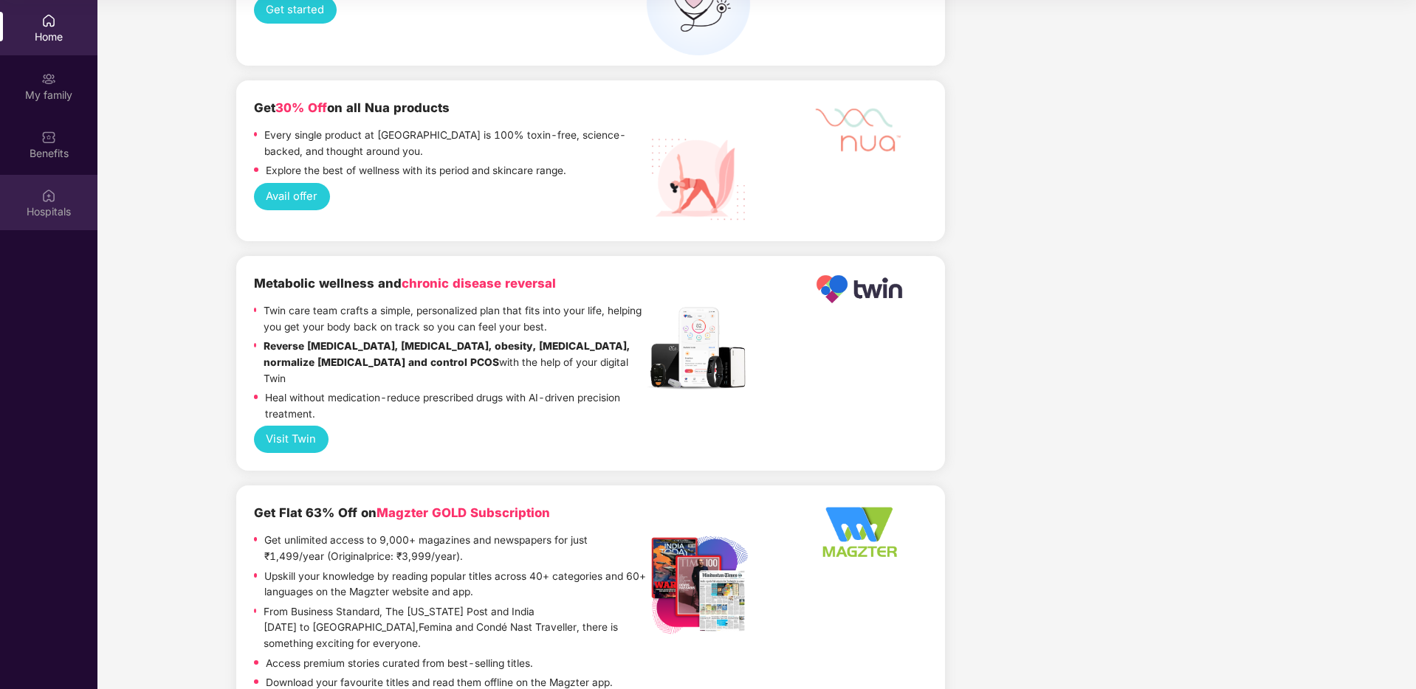
click at [52, 196] on img at bounding box center [48, 195] width 15 height 15
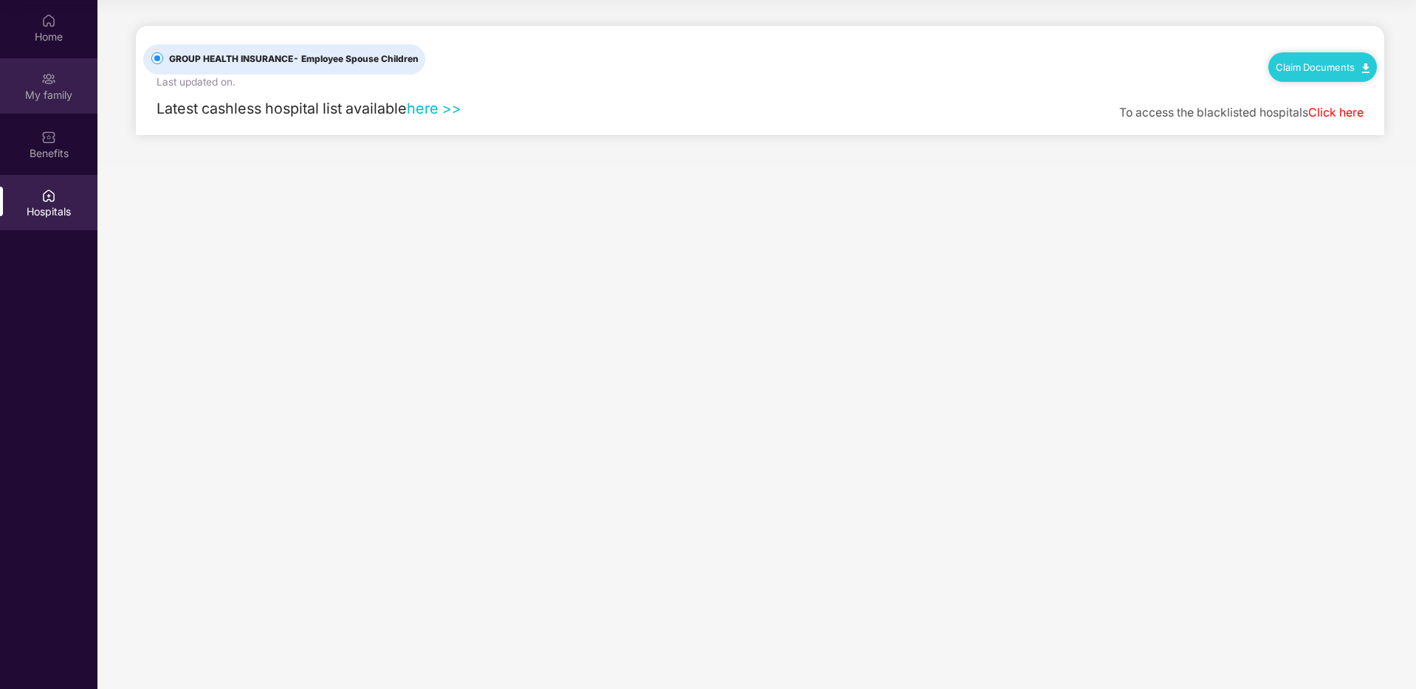
click at [36, 85] on div "My family" at bounding box center [48, 85] width 97 height 55
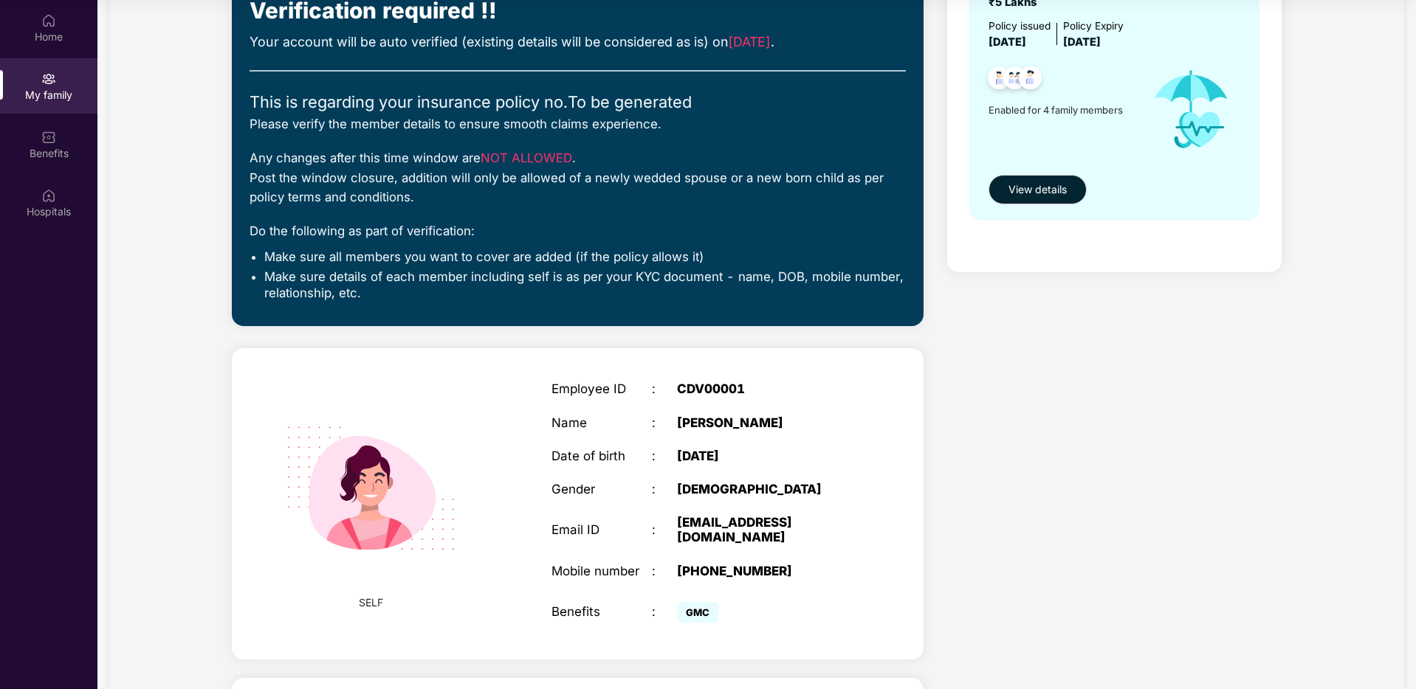
scroll to position [68, 0]
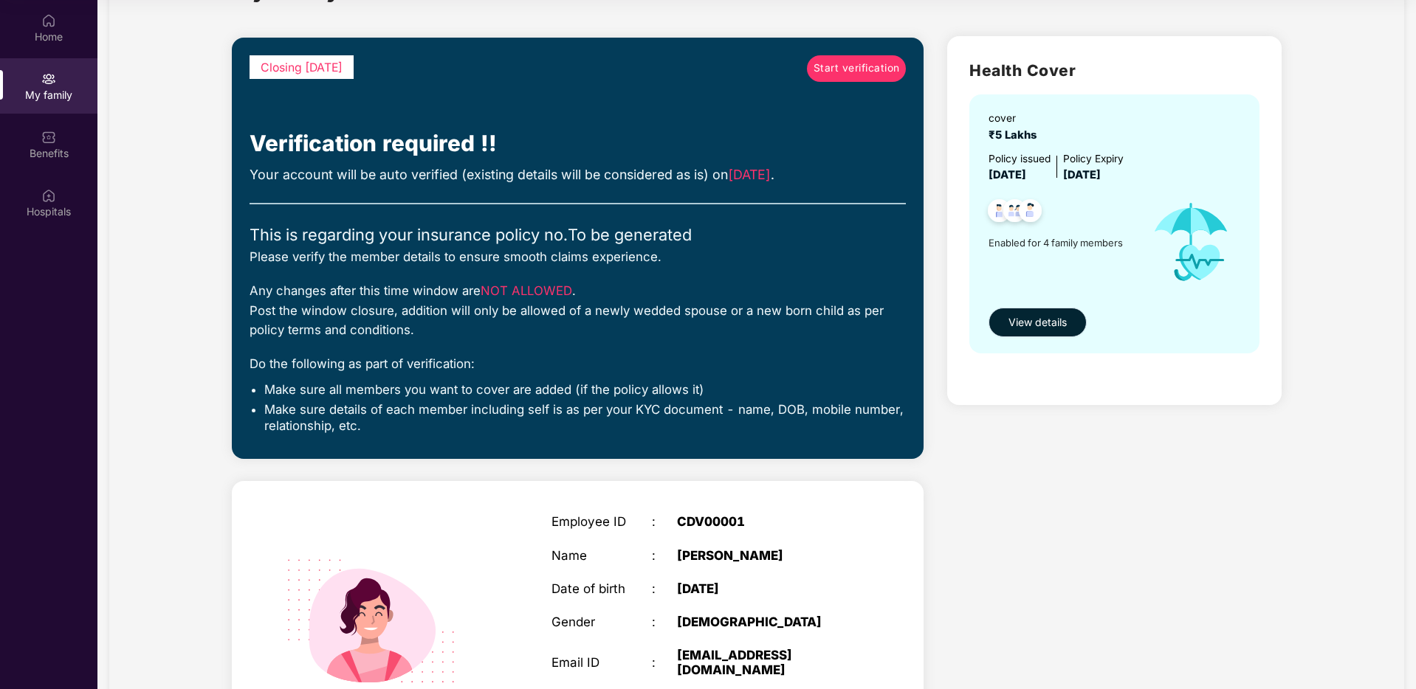
click at [1022, 324] on span "View details" at bounding box center [1037, 322] width 58 height 16
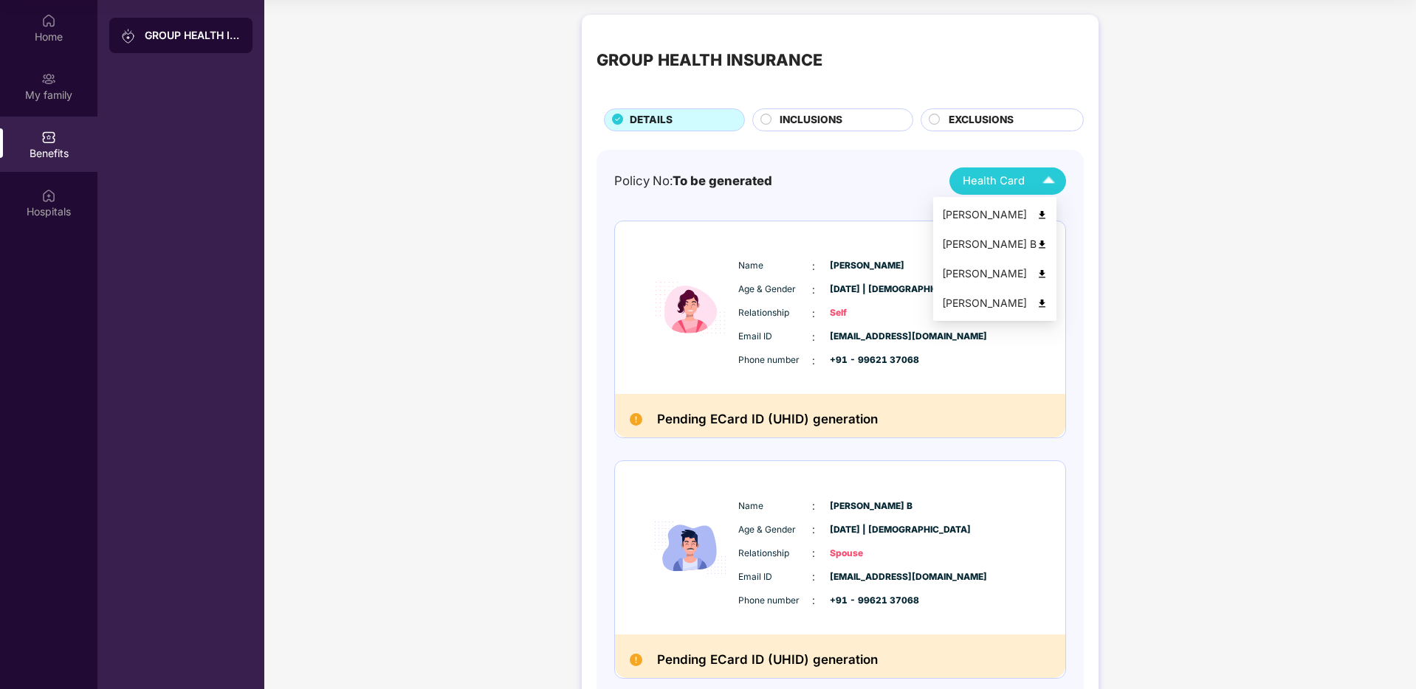
click at [1011, 186] on span "Health Card" at bounding box center [994, 181] width 62 height 17
click at [837, 179] on div "Policy No: To be generated Health Card" at bounding box center [840, 181] width 452 height 27
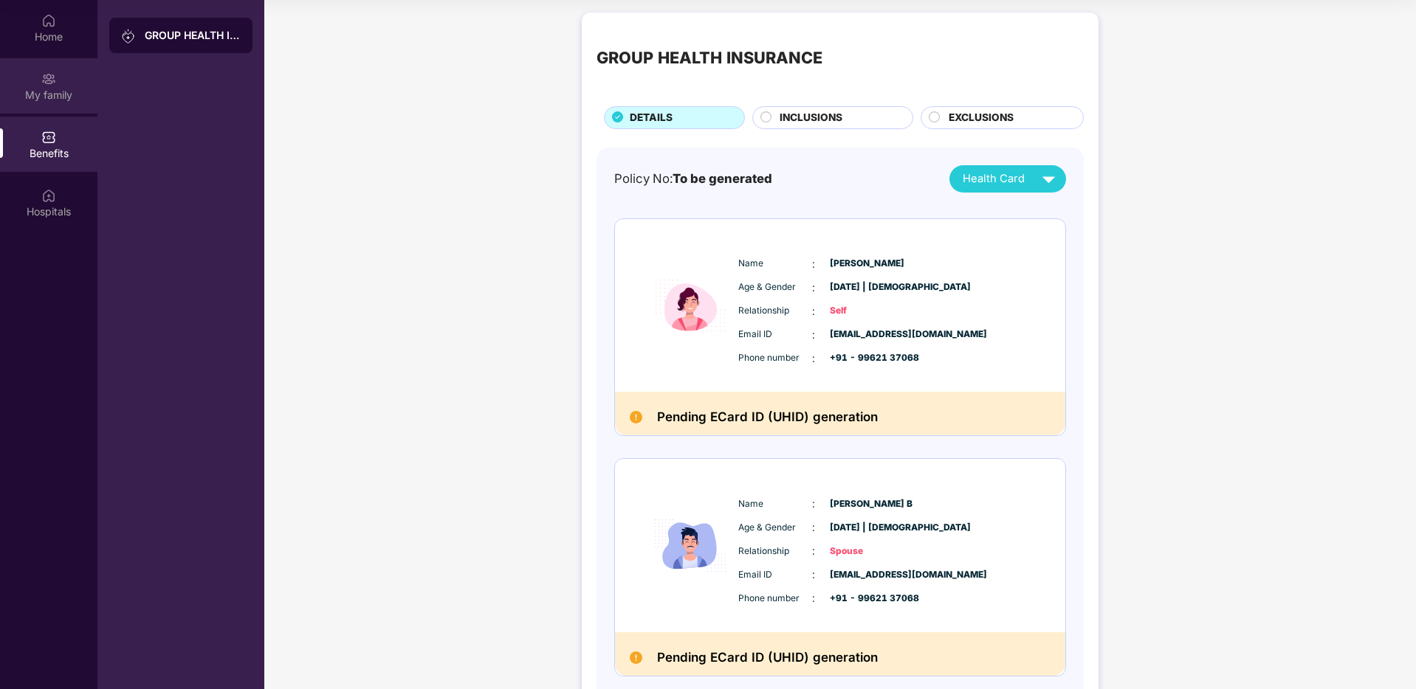
scroll to position [3, 0]
click at [59, 203] on div "Hospitals" at bounding box center [48, 202] width 97 height 55
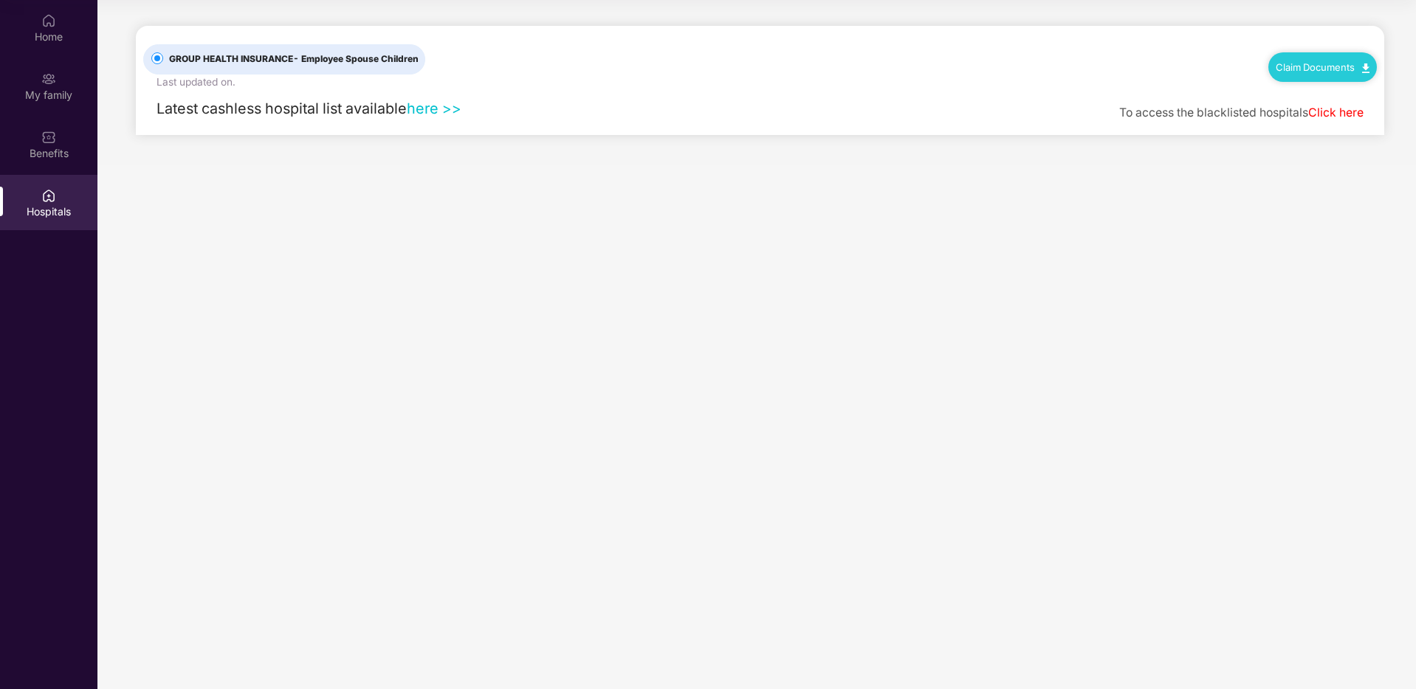
click at [443, 109] on link "here >>" at bounding box center [434, 109] width 55 height 18
click at [47, 30] on div "Home" at bounding box center [48, 37] width 97 height 15
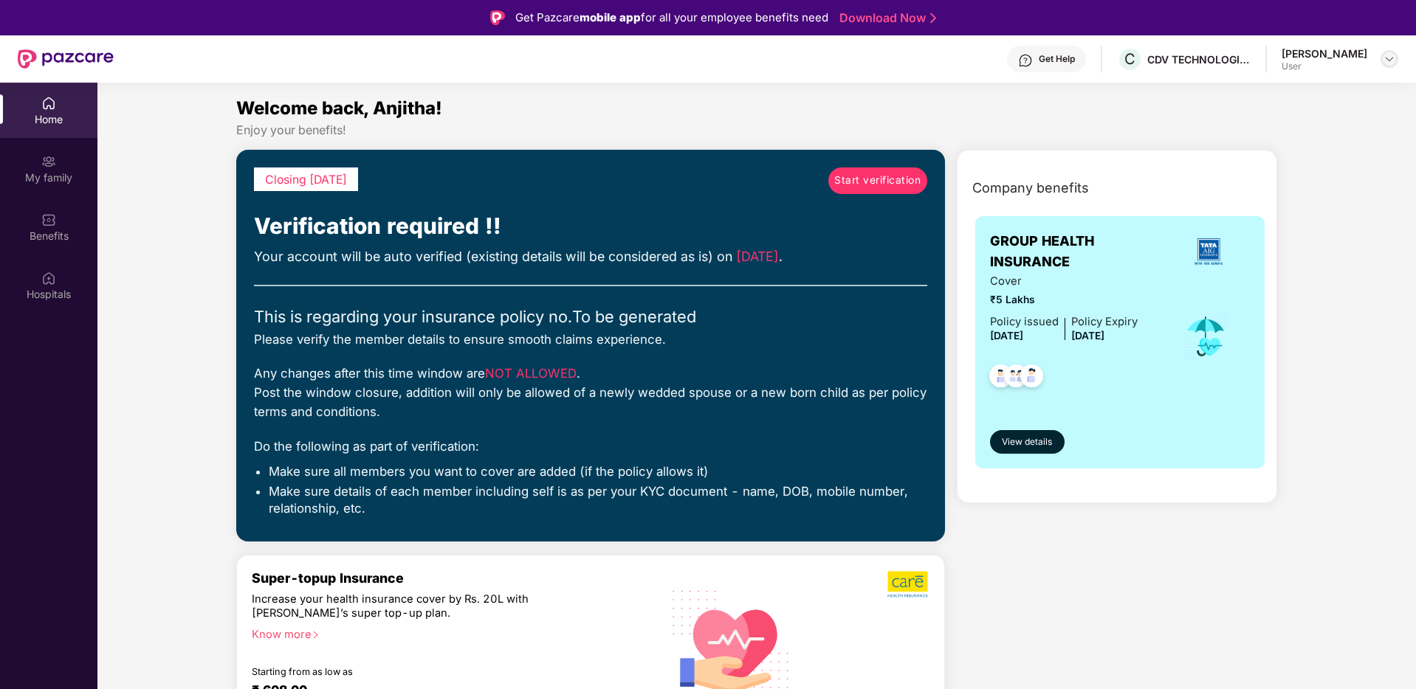
click at [1114, 58] on img at bounding box center [1389, 59] width 12 height 12
click at [1114, 124] on div "Logout" at bounding box center [1320, 123] width 192 height 29
